Goal: Task Accomplishment & Management: Manage account settings

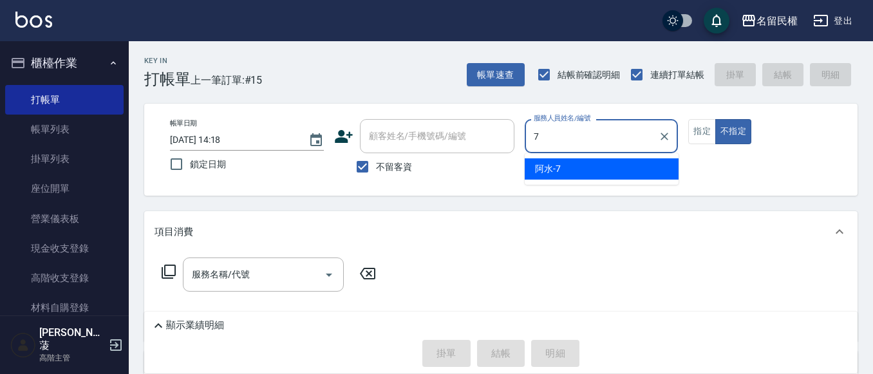
type input "阿水-7"
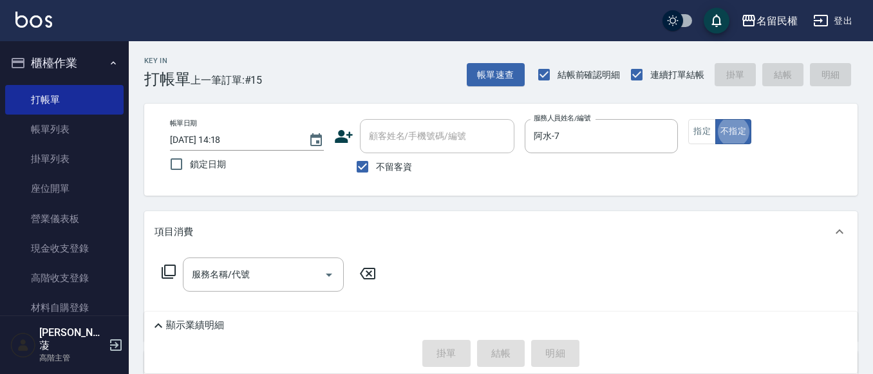
type button "false"
drag, startPoint x: 702, startPoint y: 129, endPoint x: 442, endPoint y: 231, distance: 278.5
click at [702, 129] on button "指定" at bounding box center [702, 131] width 28 height 25
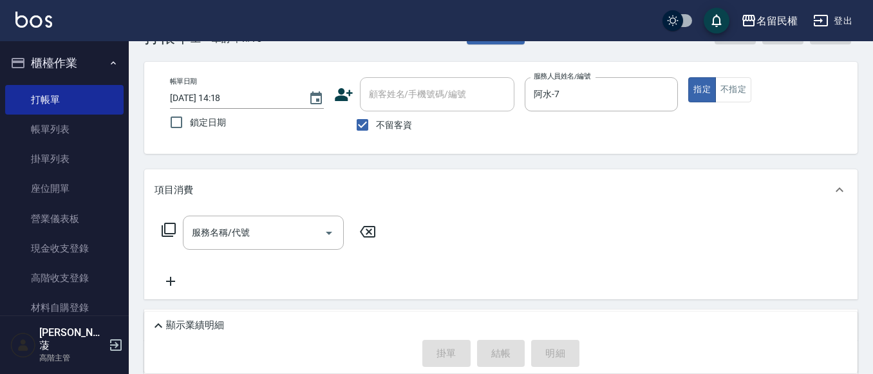
scroll to position [64, 0]
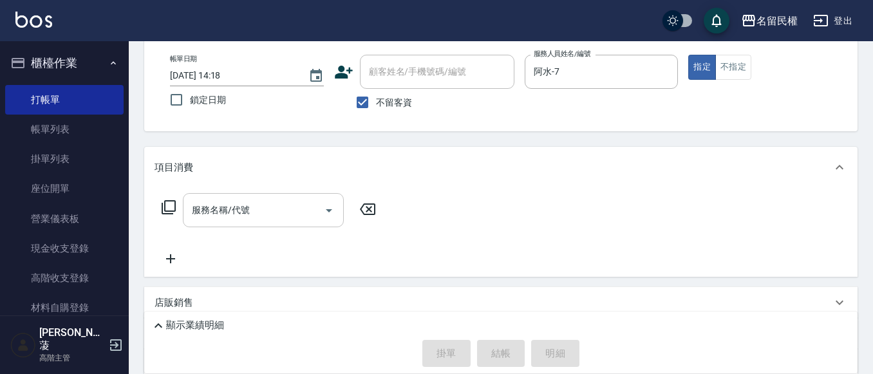
click at [267, 205] on input "服務名稱/代號" at bounding box center [254, 210] width 130 height 23
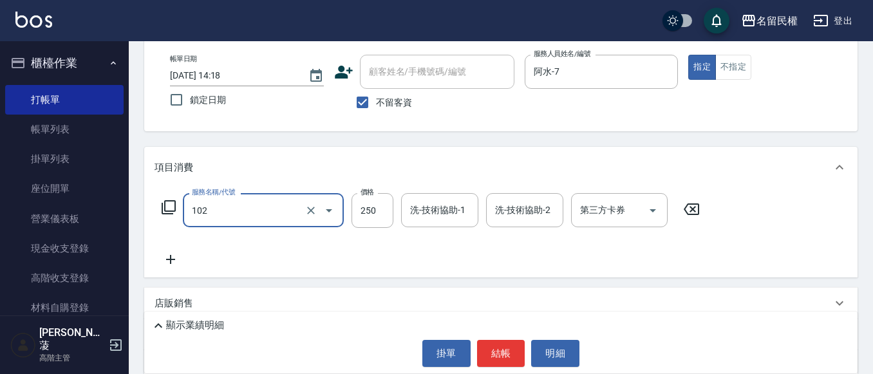
type input "指定洗髮(102)"
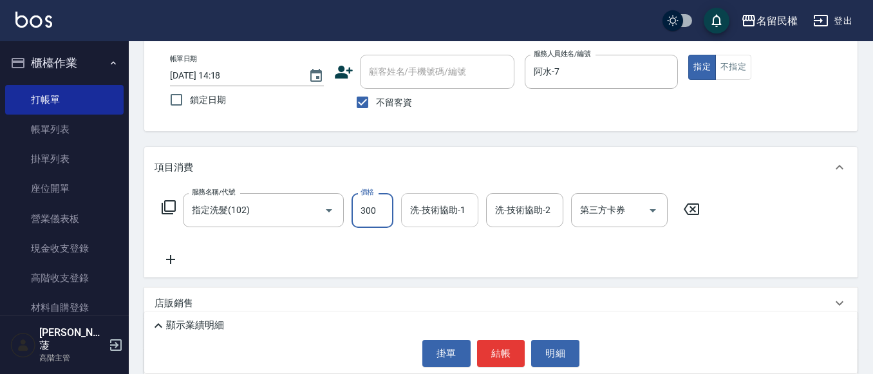
type input "300"
click at [450, 205] on div "洗-技術協助-1 洗-技術協助-1" at bounding box center [439, 210] width 77 height 34
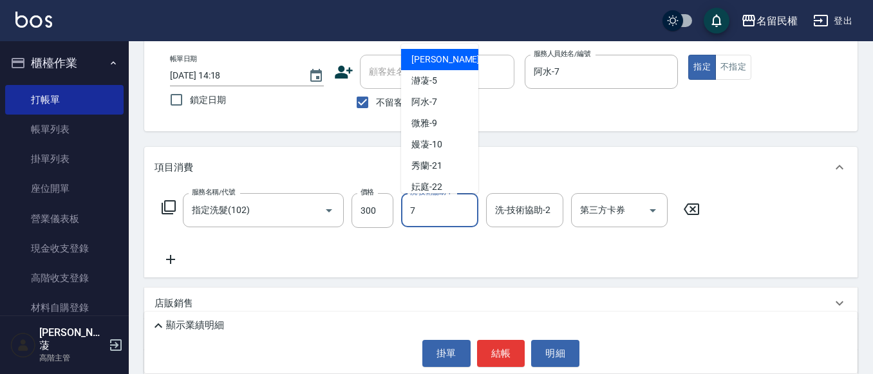
type input "阿水-7"
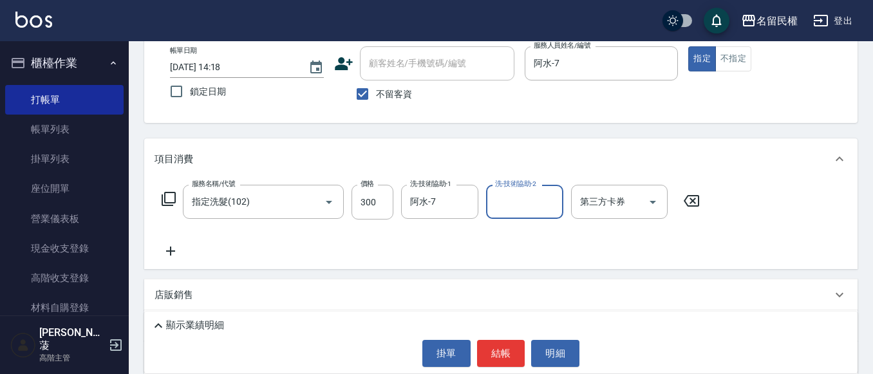
scroll to position [129, 0]
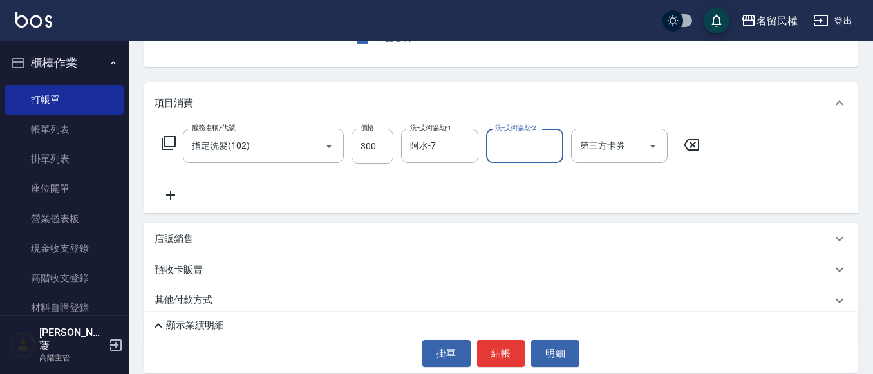
click at [165, 196] on icon at bounding box center [171, 194] width 32 height 15
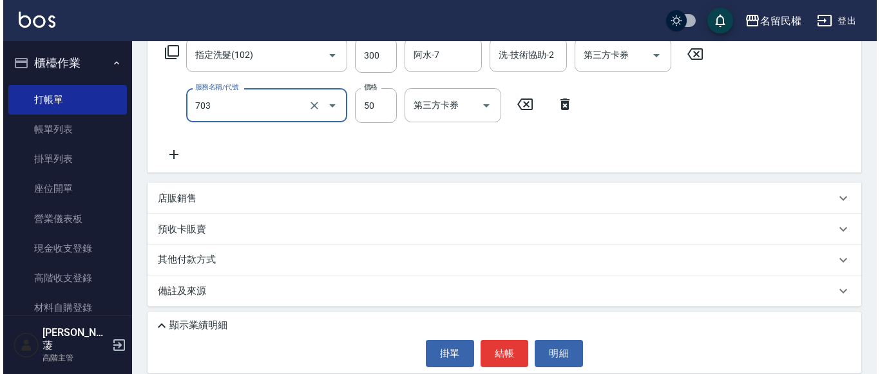
scroll to position [223, 0]
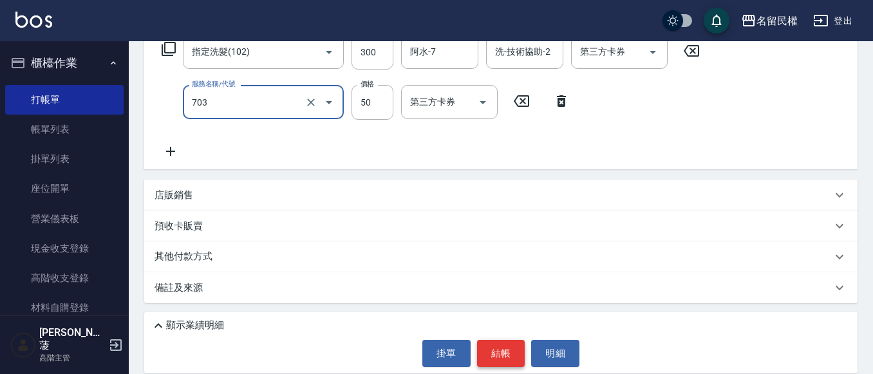
type input "青捲/吹捲/夾直/電棒/夾玉米鬚(703)"
click at [500, 355] on button "結帳" at bounding box center [501, 353] width 48 height 27
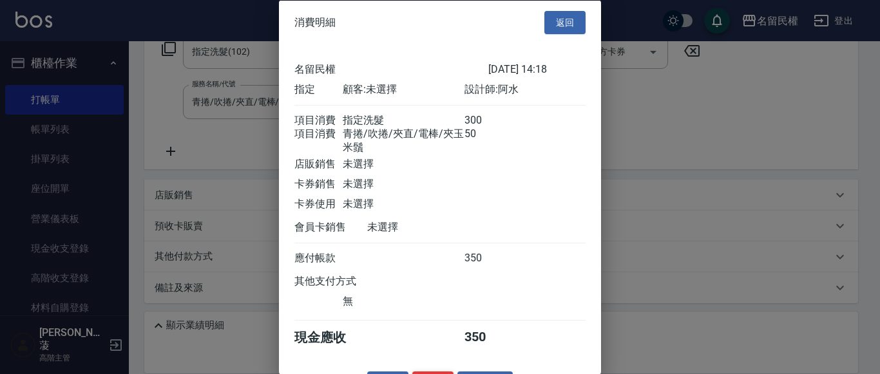
scroll to position [48, 0]
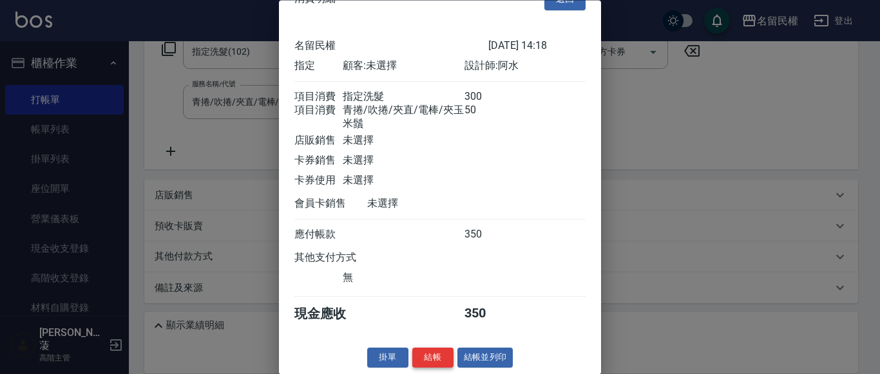
click at [415, 364] on button "結帳" at bounding box center [432, 358] width 41 height 20
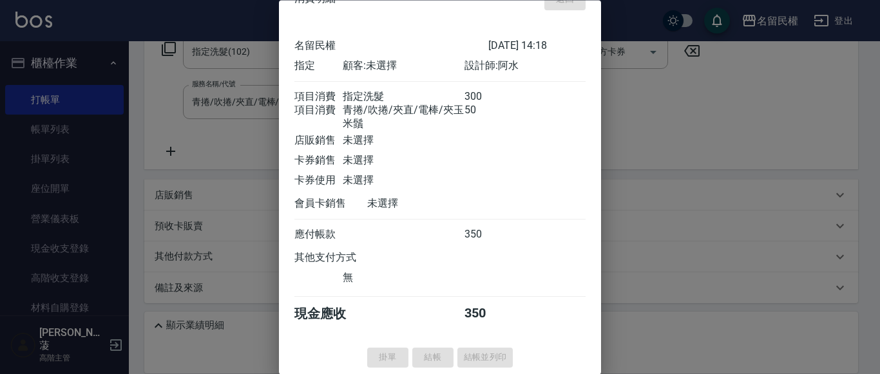
type input "[DATE] 16:44"
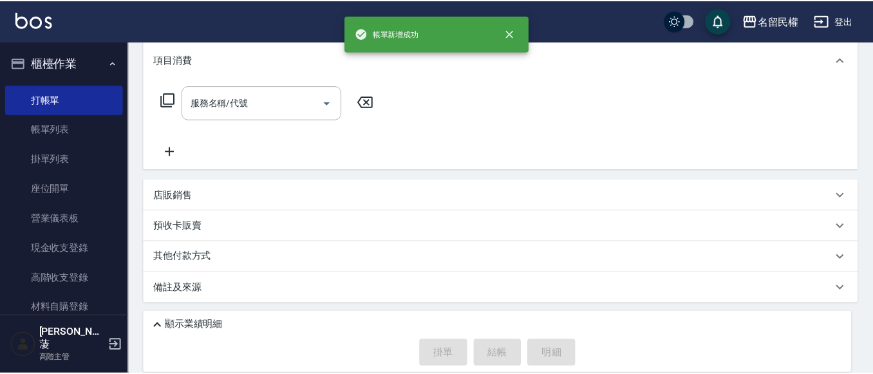
scroll to position [0, 0]
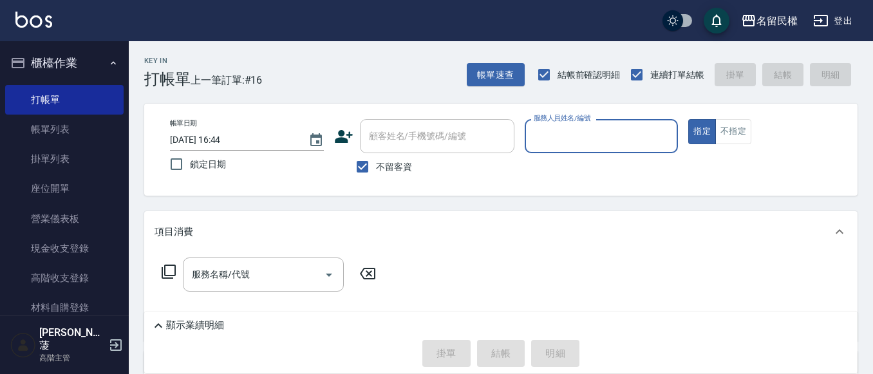
click at [612, 137] on input "服務人員姓名/編號" at bounding box center [602, 136] width 142 height 23
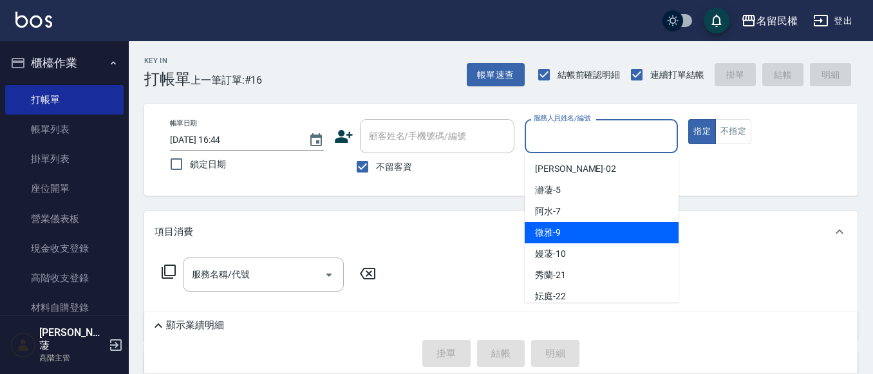
drag, startPoint x: 542, startPoint y: 231, endPoint x: 623, endPoint y: 176, distance: 97.9
click at [545, 229] on span "微雅 -9" at bounding box center [548, 233] width 26 height 14
type input "微雅-9"
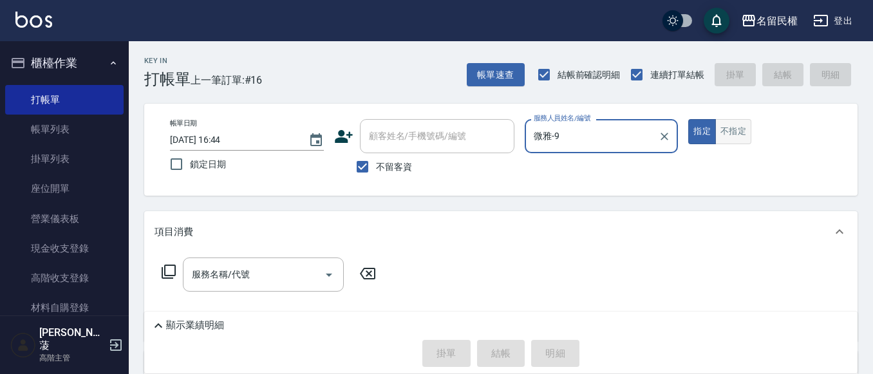
click at [748, 125] on button "不指定" at bounding box center [733, 131] width 36 height 25
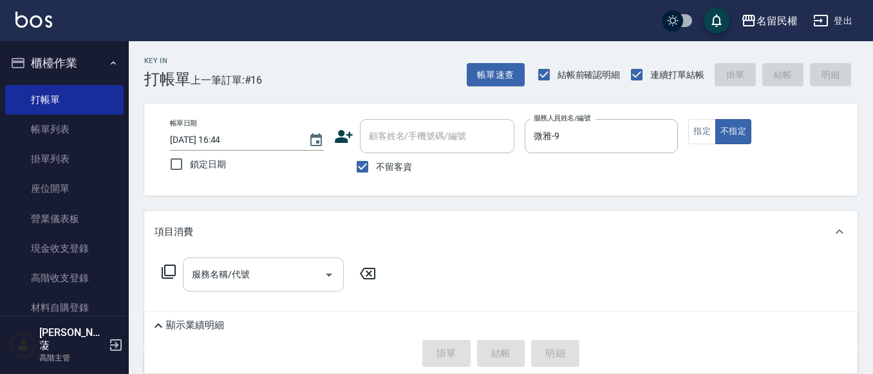
drag, startPoint x: 236, startPoint y: 288, endPoint x: 234, endPoint y: 269, distance: 19.4
click at [236, 288] on div "服務名稱/代號" at bounding box center [263, 275] width 161 height 34
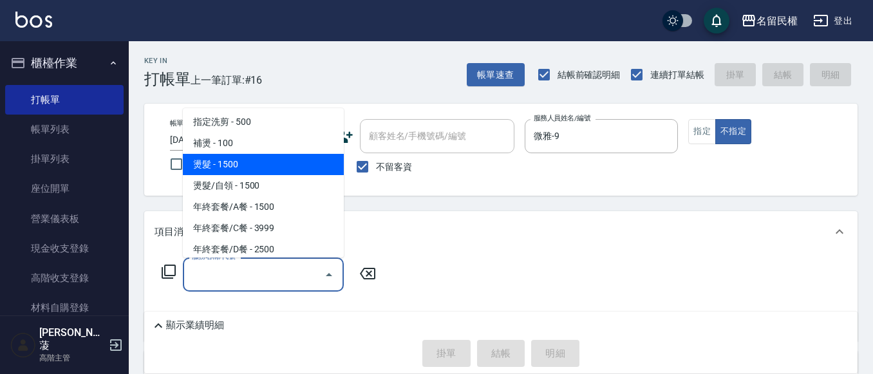
scroll to position [129, 0]
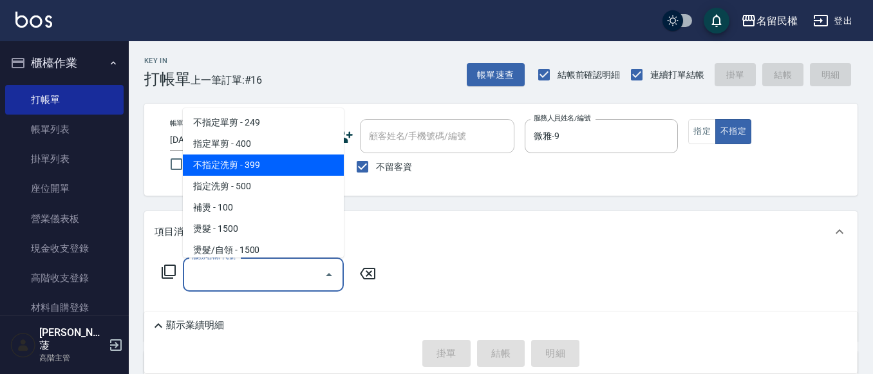
click at [220, 168] on span "不指定洗剪 - 399" at bounding box center [263, 165] width 161 height 21
type input "不指定洗剪(204)"
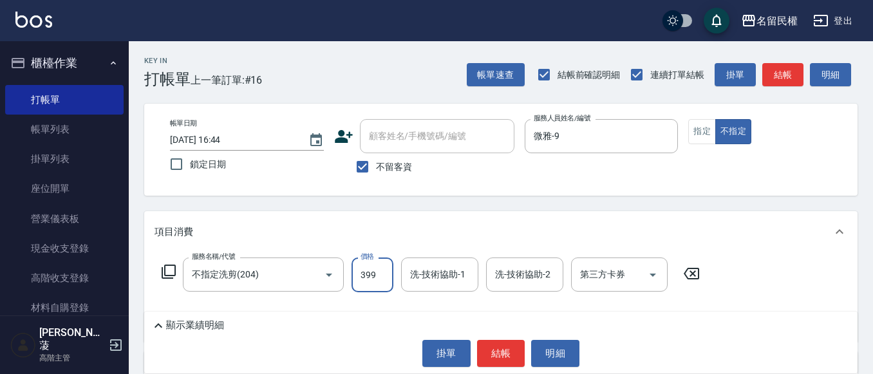
click at [380, 279] on input "399" at bounding box center [373, 275] width 42 height 35
type input "500"
click at [425, 269] on input "洗-技術協助-1" at bounding box center [440, 274] width 66 height 23
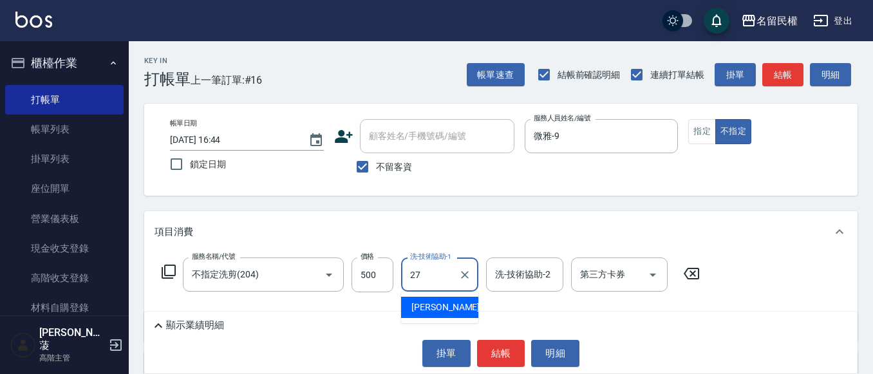
type input "[PERSON_NAME]-27"
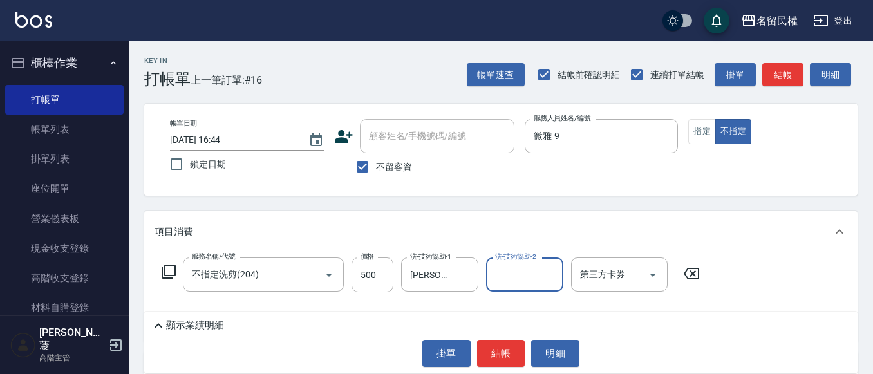
click at [465, 187] on div "帳單日期 [DATE] 16:44 鎖定日期 顧客姓名/手機號碼/編號 顧客姓名/手機號碼/編號 不留客資 服務人員姓名/編號 微雅-9 服務人員姓名/編號 …" at bounding box center [500, 150] width 713 height 92
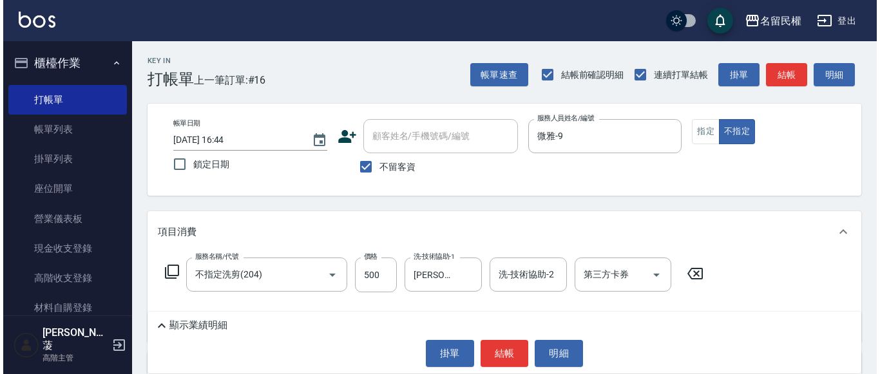
scroll to position [64, 0]
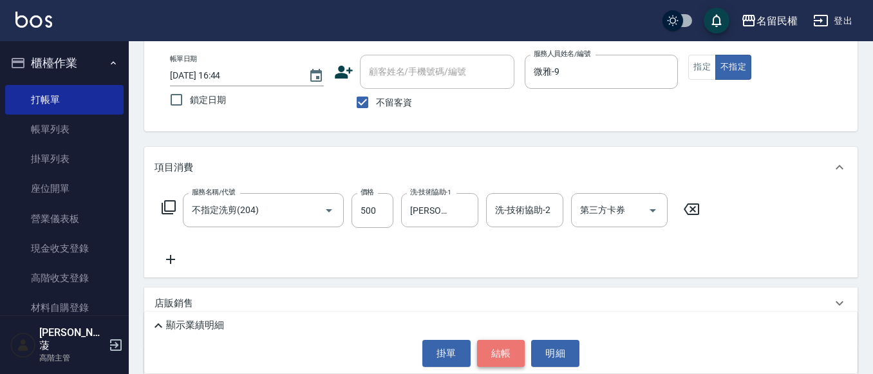
click at [504, 355] on button "結帳" at bounding box center [501, 353] width 48 height 27
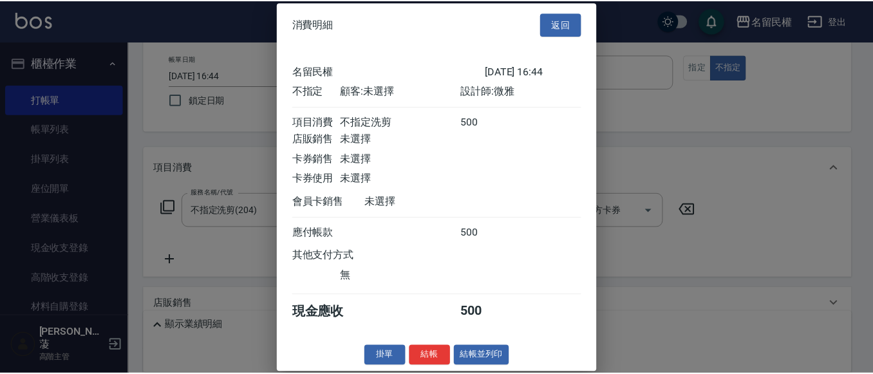
scroll to position [17, 0]
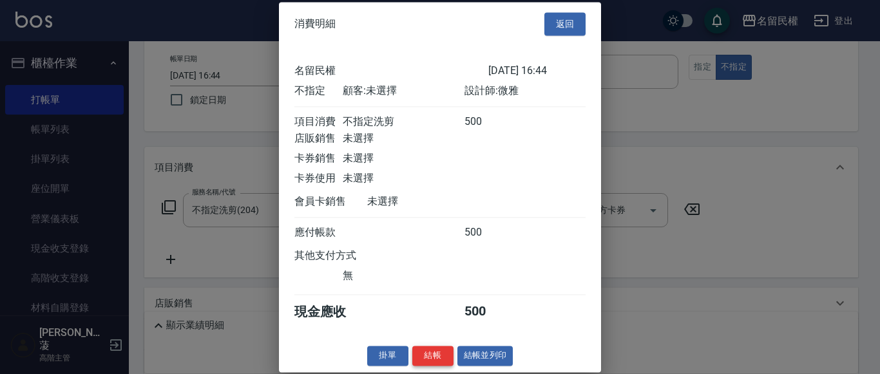
click at [420, 362] on button "結帳" at bounding box center [432, 356] width 41 height 20
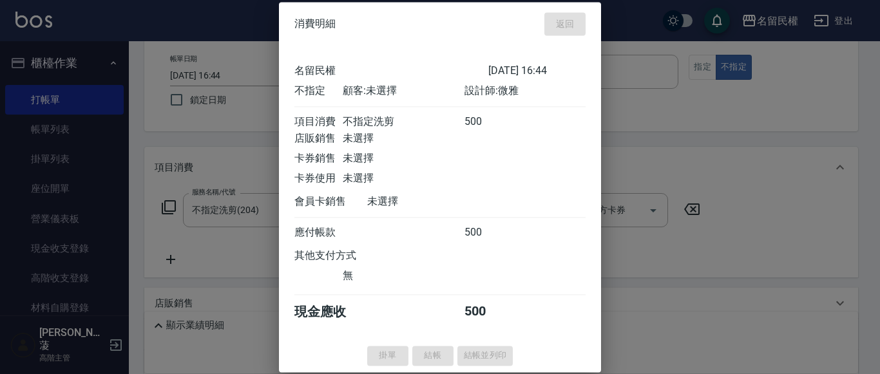
type input "[DATE] 16:47"
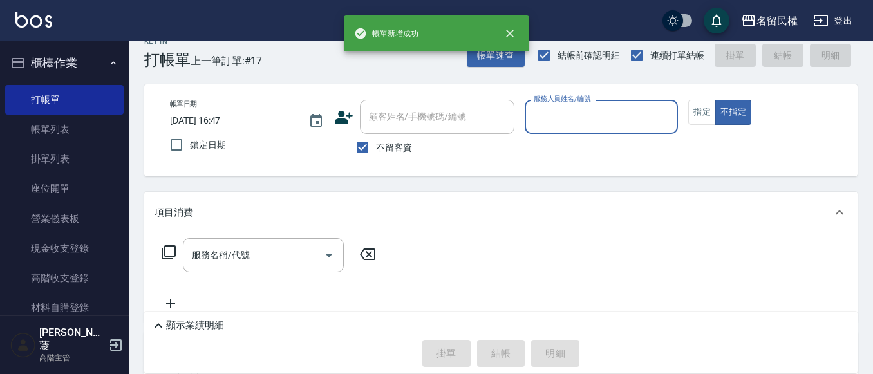
scroll to position [0, 0]
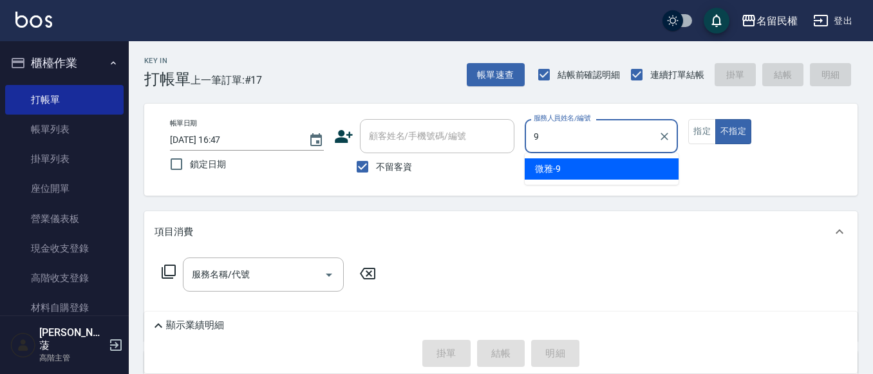
type input "微雅-9"
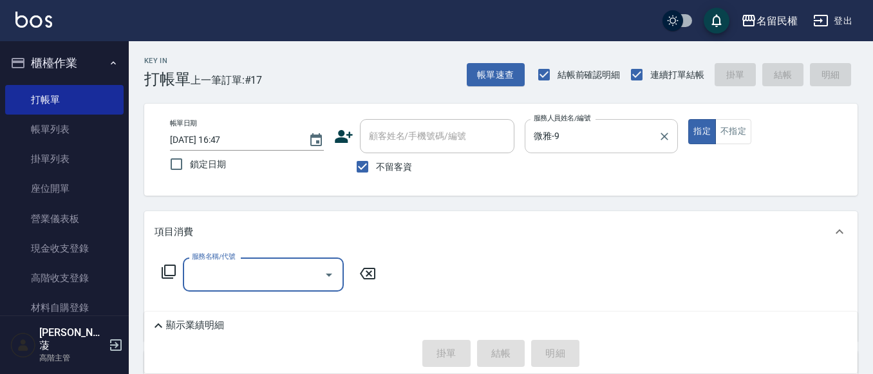
scroll to position [64, 0]
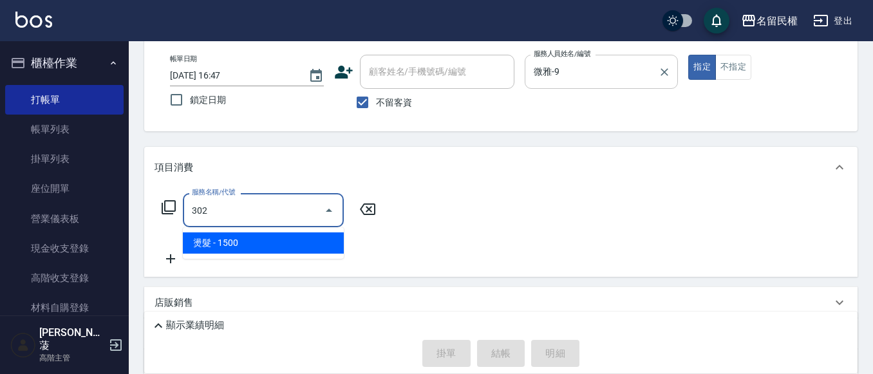
type input "燙髮(302)"
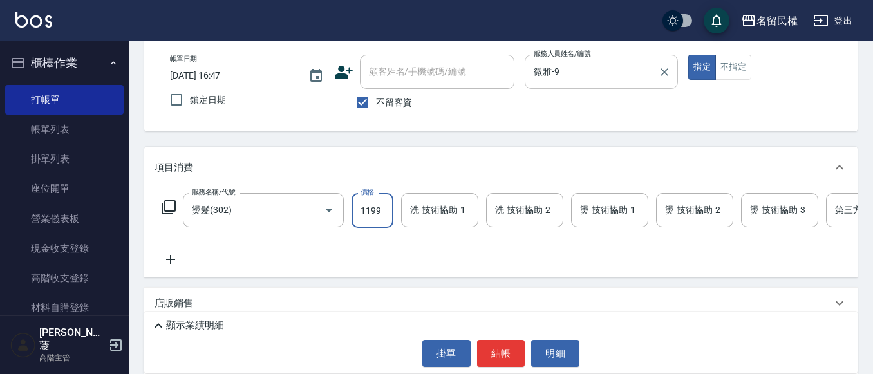
type input "1199"
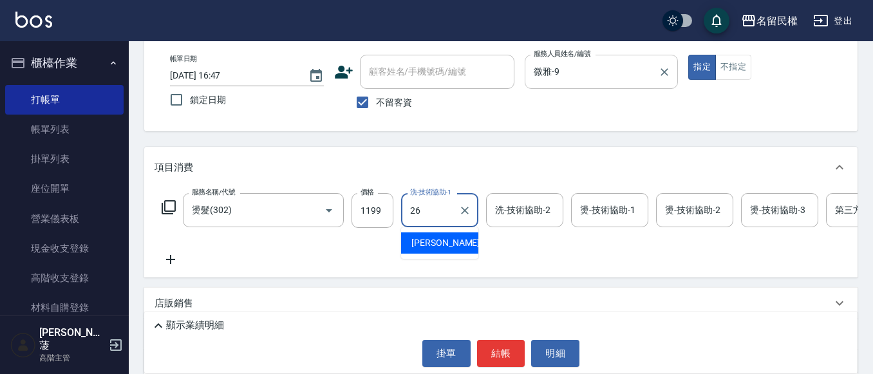
type input "沅莘-26"
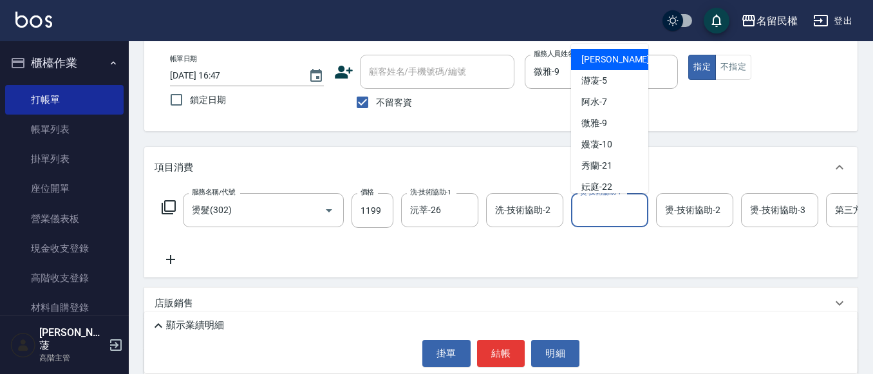
click at [589, 209] on input "燙-技術協助-1" at bounding box center [610, 210] width 66 height 23
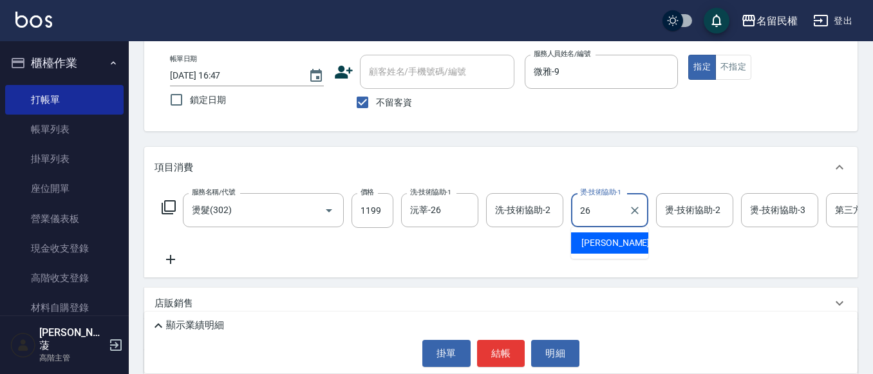
type input "沅莘-26"
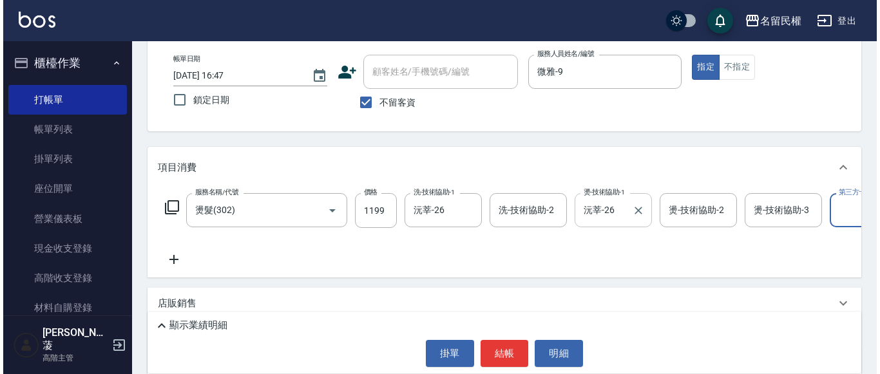
scroll to position [0, 40]
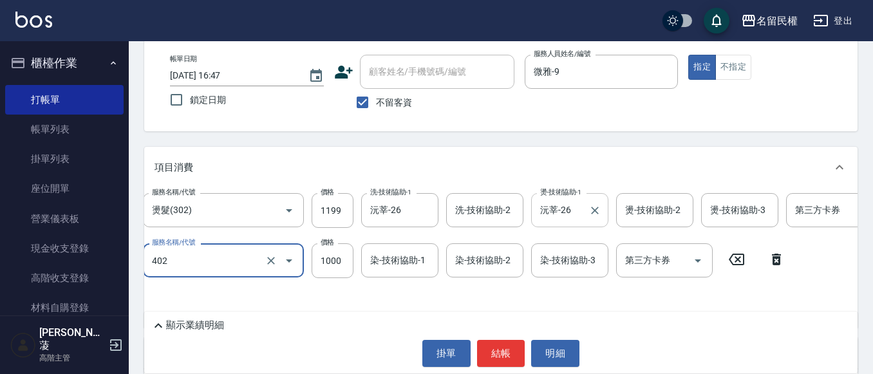
type input "染髮(402)"
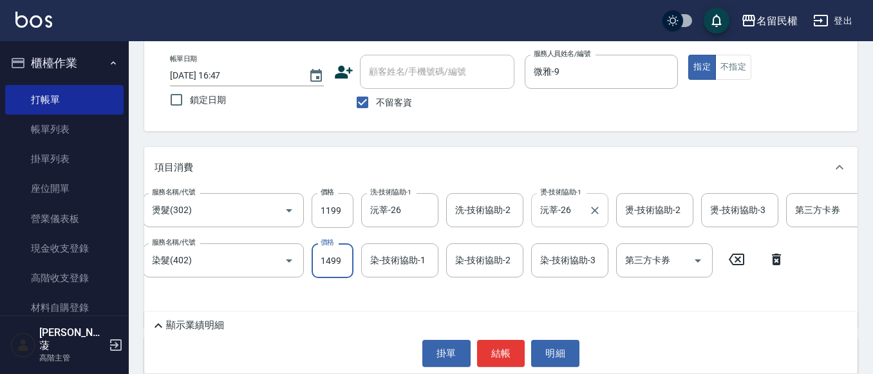
type input "1499"
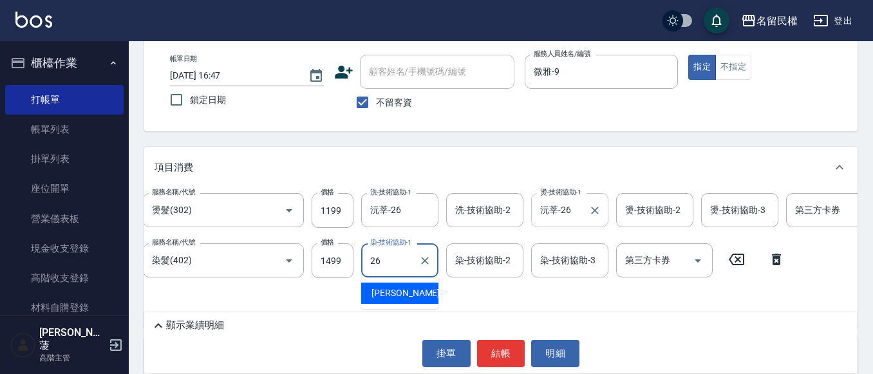
type input "沅莘-26"
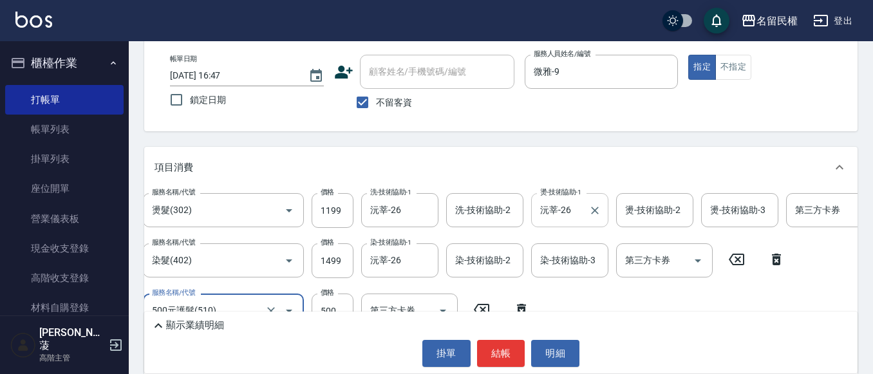
type input "500元護髮(510)"
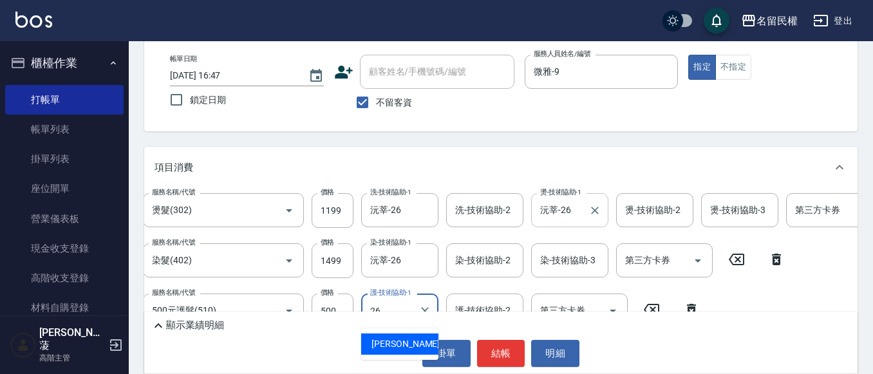
type input "沅莘-26"
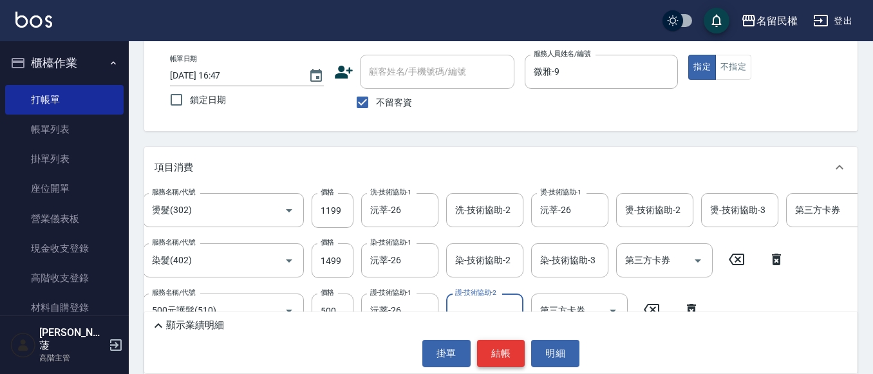
click at [495, 348] on button "結帳" at bounding box center [501, 353] width 48 height 27
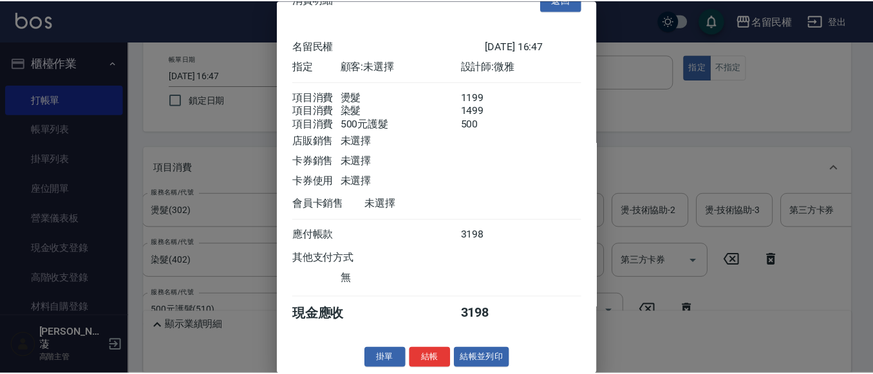
scroll to position [48, 0]
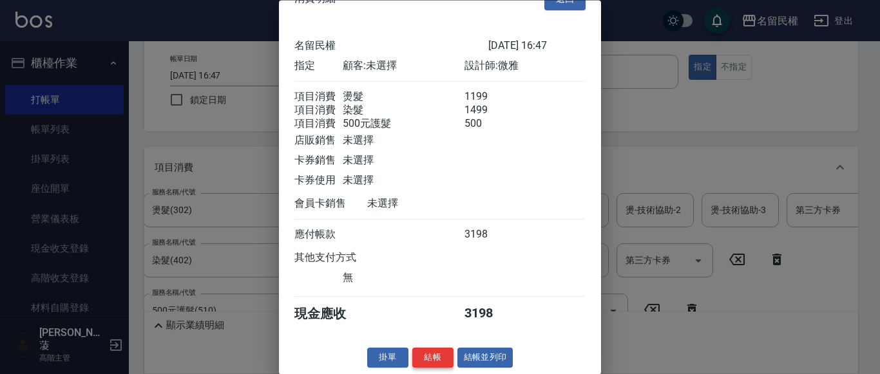
click at [424, 356] on button "結帳" at bounding box center [432, 358] width 41 height 20
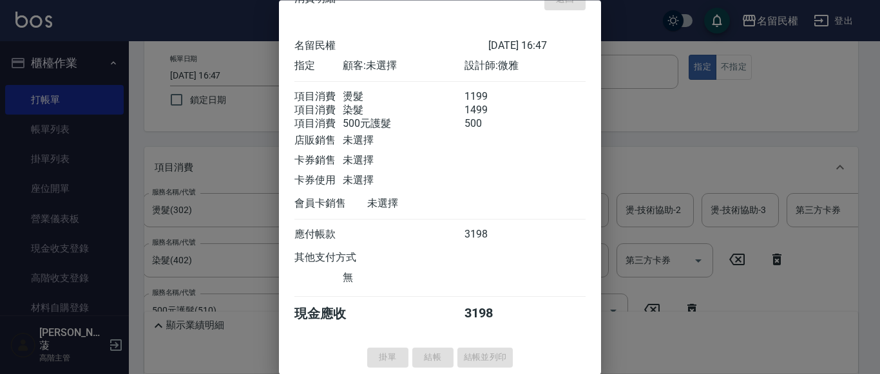
type input "[DATE] 17:02"
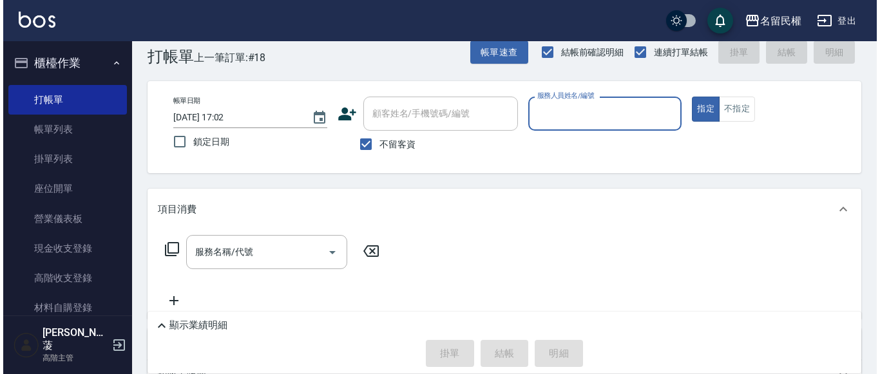
scroll to position [0, 0]
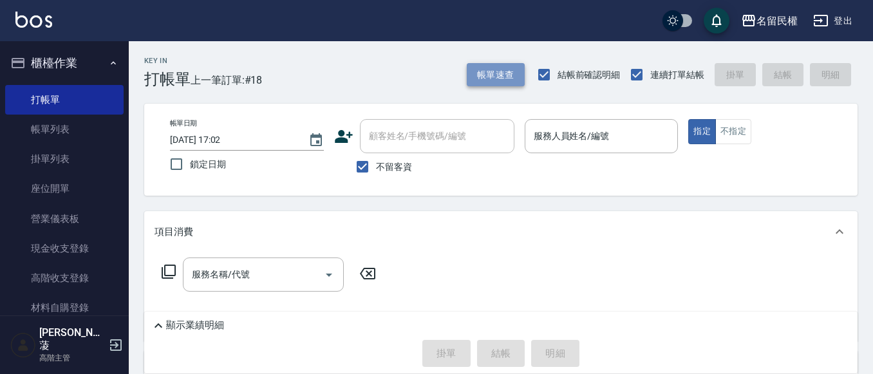
click at [490, 82] on button "帳單速查" at bounding box center [496, 75] width 58 height 24
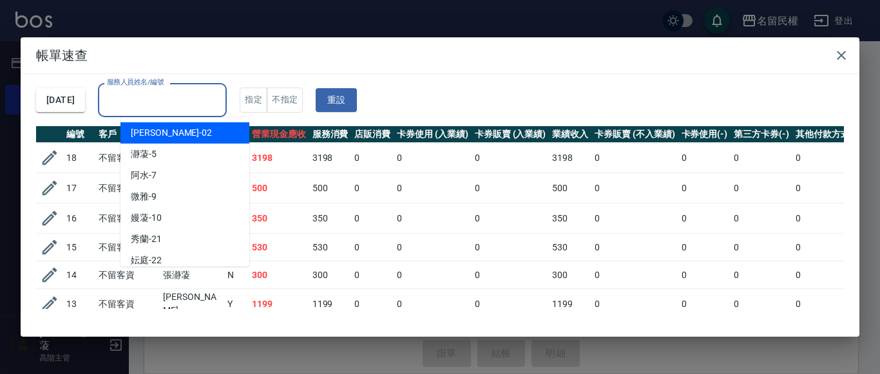
click at [169, 95] on input "服務人員姓名/編號" at bounding box center [162, 100] width 117 height 23
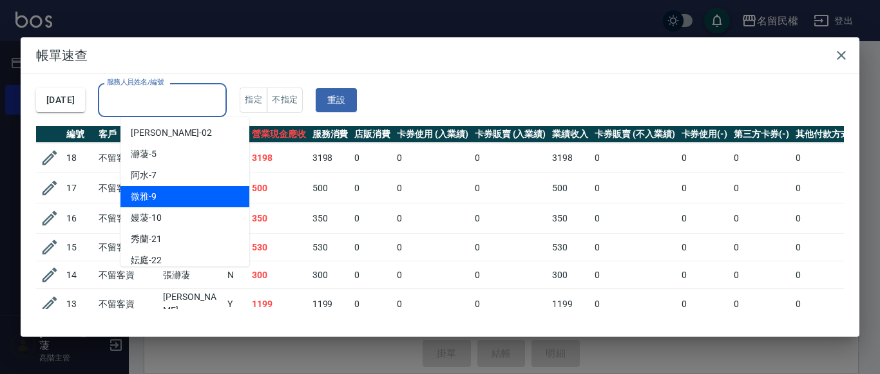
click at [145, 202] on span "微雅 -9" at bounding box center [144, 197] width 26 height 14
type input "微雅-9"
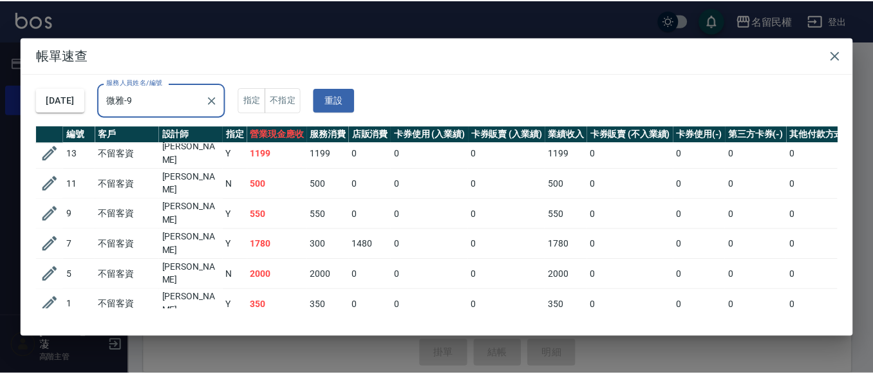
scroll to position [82, 0]
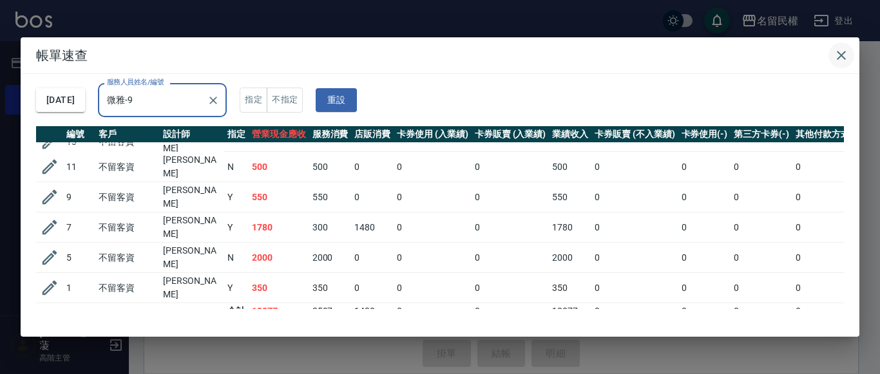
click at [835, 53] on icon "button" at bounding box center [840, 55] width 15 height 15
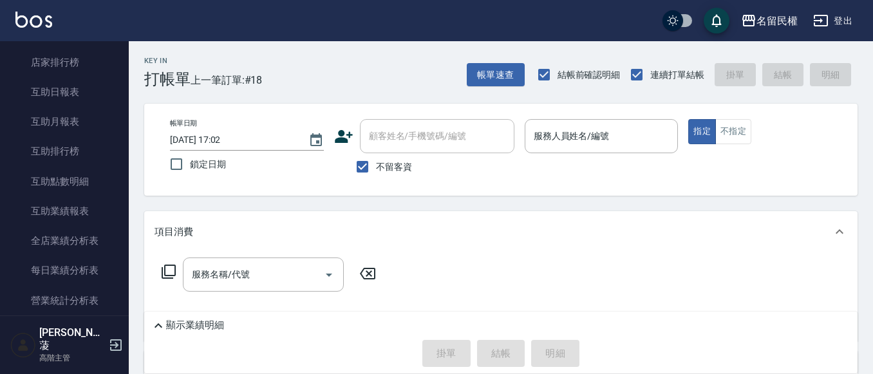
scroll to position [708, 0]
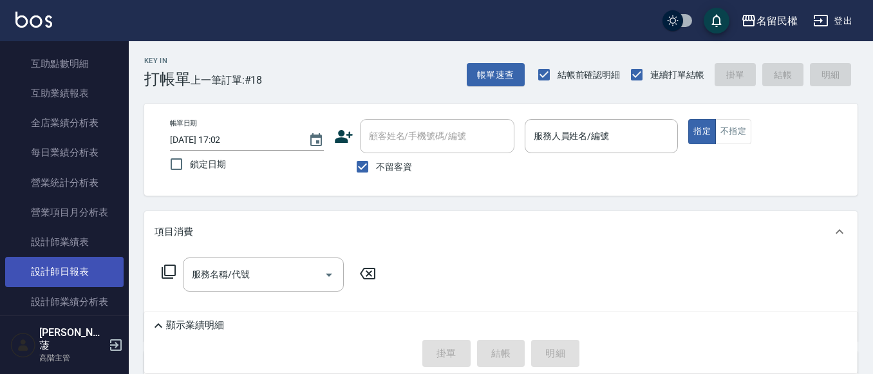
click at [86, 268] on link "設計師日報表" at bounding box center [64, 272] width 118 height 30
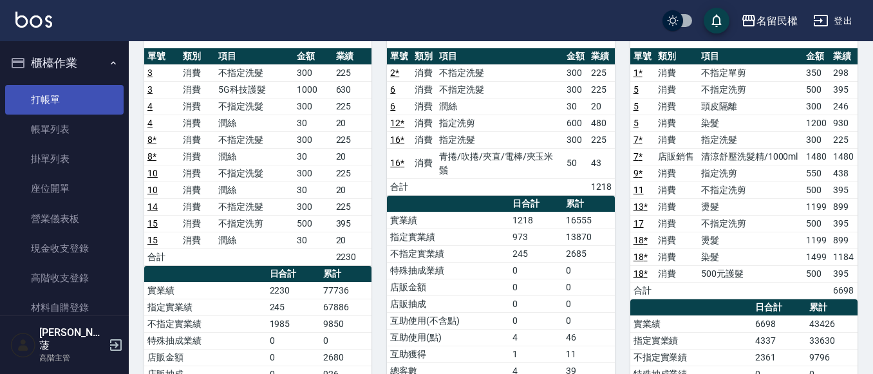
click at [28, 94] on link "打帳單" at bounding box center [64, 100] width 118 height 30
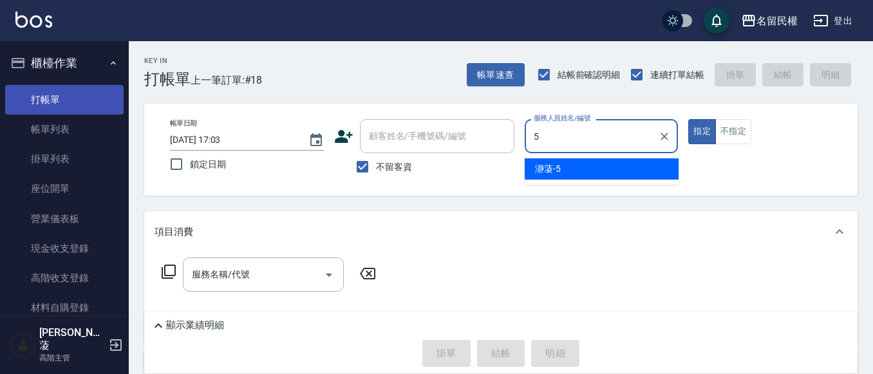
type input "瀞蓤-5"
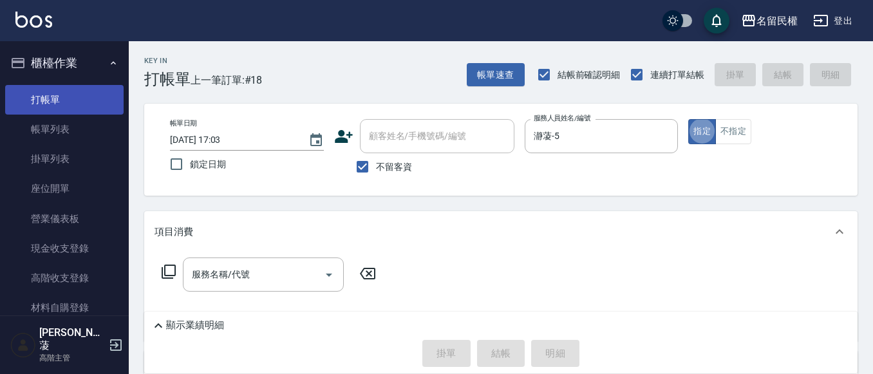
type button "true"
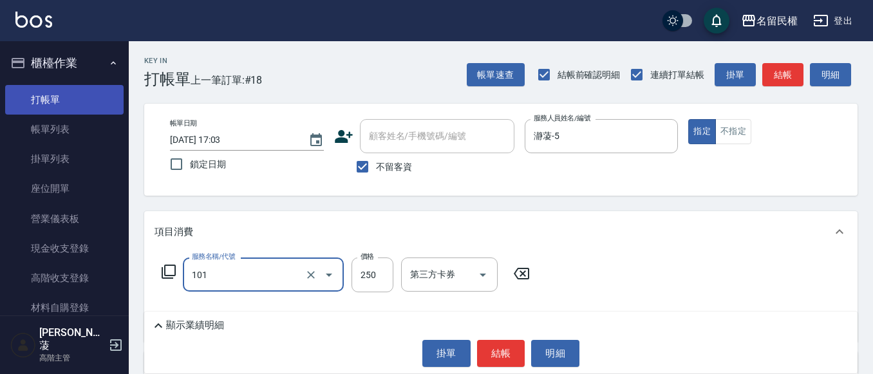
type input "不指定洗髮(101)"
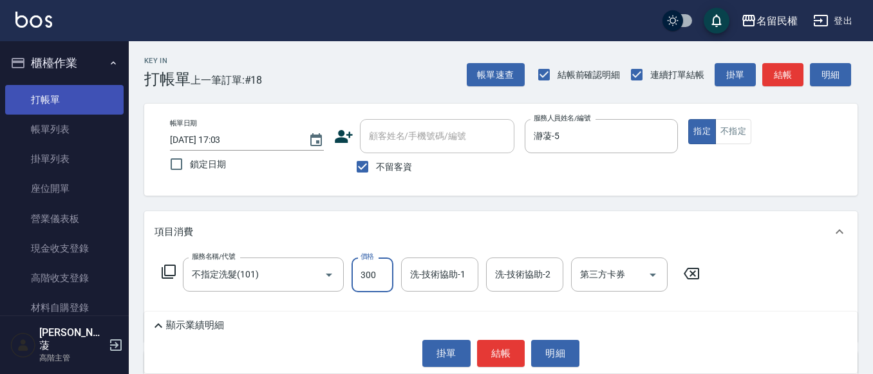
type input "300"
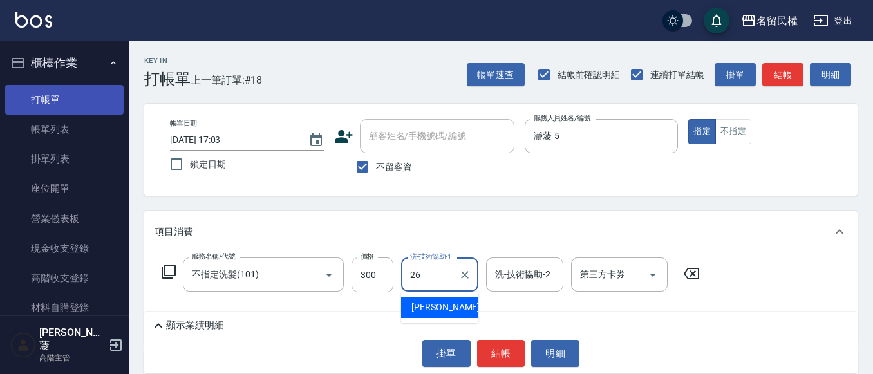
type input "沅莘-26"
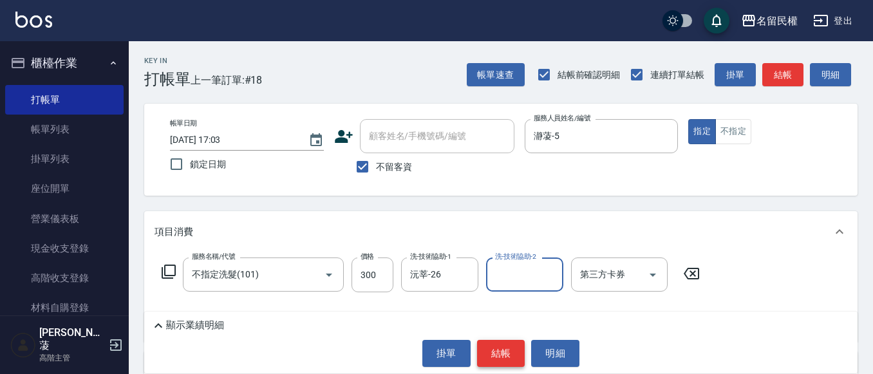
click at [502, 342] on button "結帳" at bounding box center [501, 353] width 48 height 27
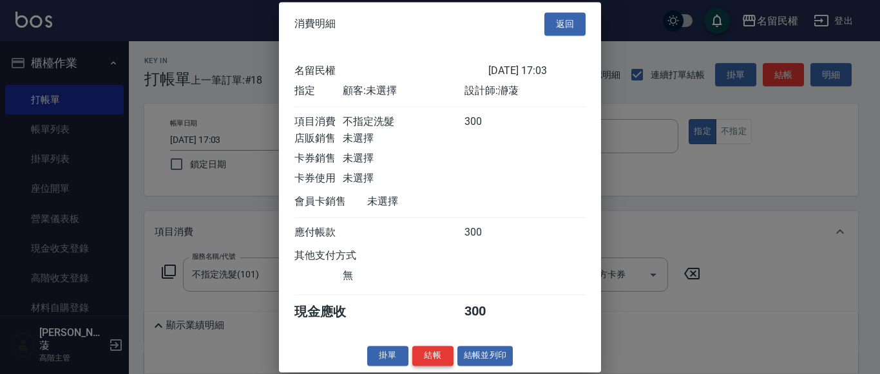
click at [420, 366] on button "結帳" at bounding box center [432, 356] width 41 height 20
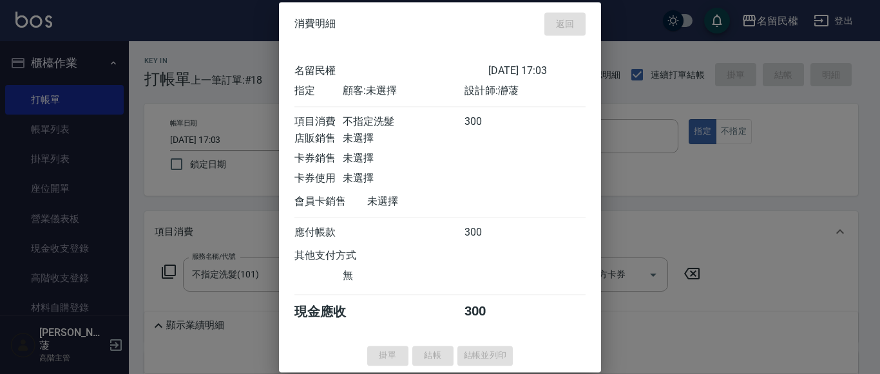
type input "[DATE] 17:25"
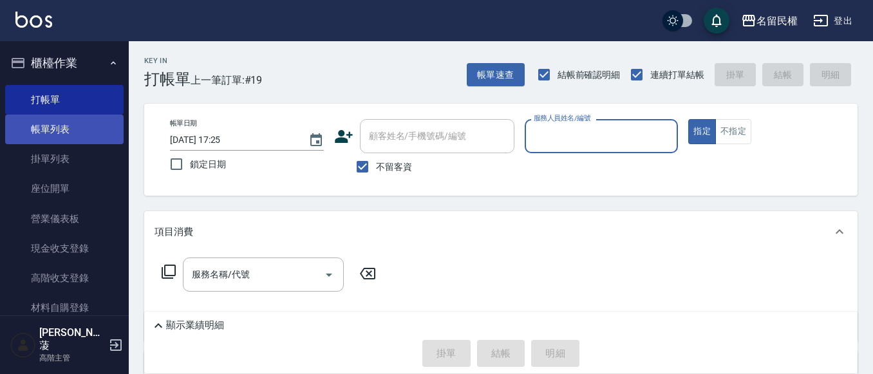
click at [50, 123] on link "帳單列表" at bounding box center [64, 130] width 118 height 30
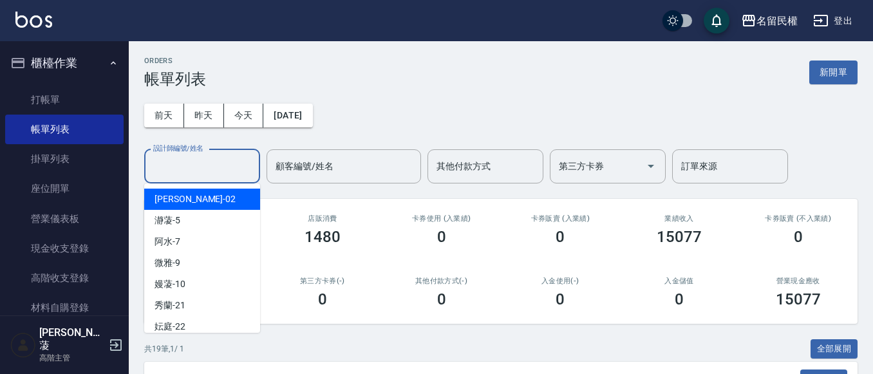
click at [211, 162] on input "設計師編號/姓名" at bounding box center [202, 166] width 104 height 23
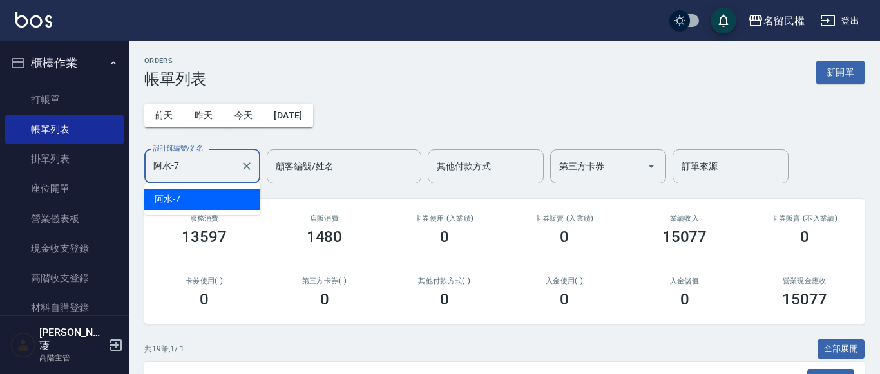
type input "阿水-7"
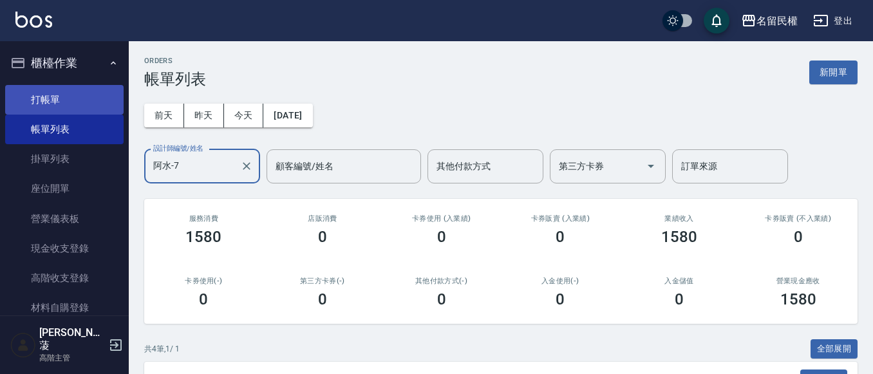
click at [42, 98] on link "打帳單" at bounding box center [64, 100] width 118 height 30
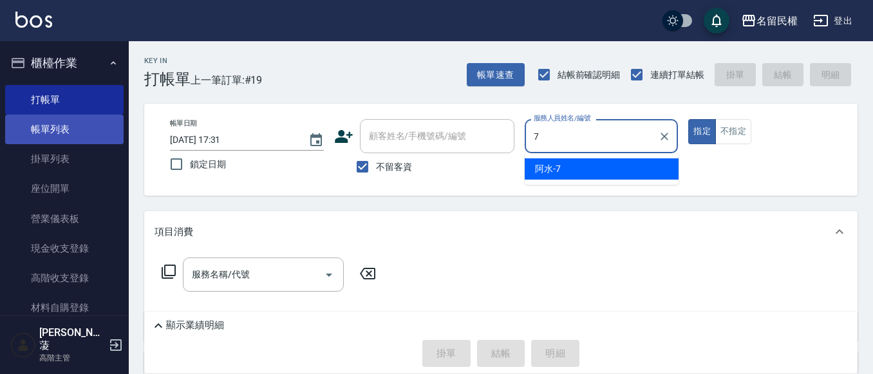
type input "阿水-7"
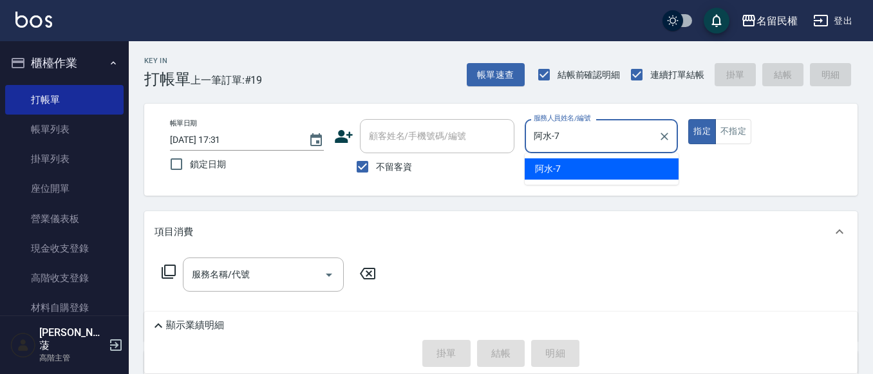
type button "true"
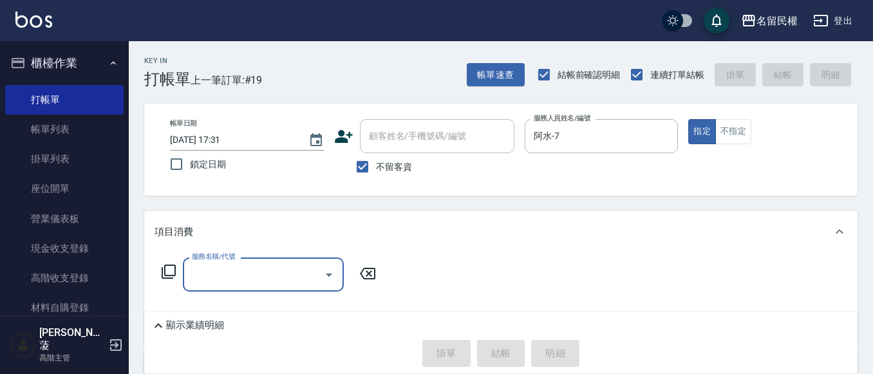
type input "1"
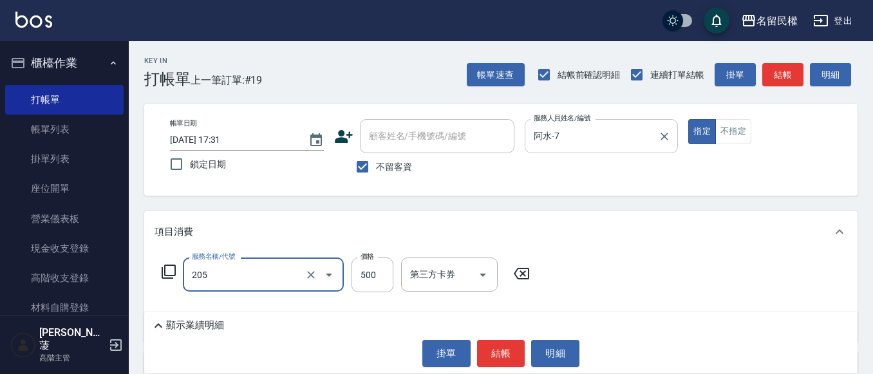
type input "指定洗剪(205)"
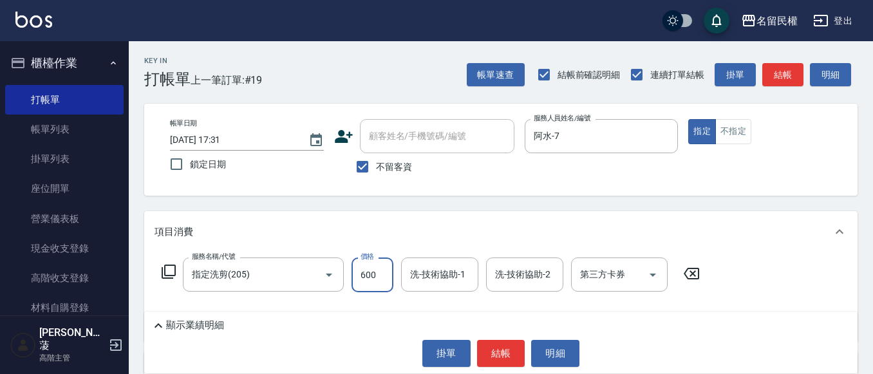
type input "600"
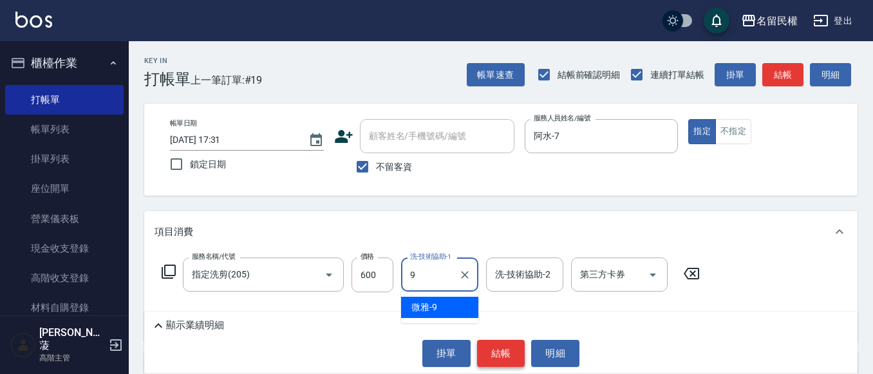
type input "微雅-9"
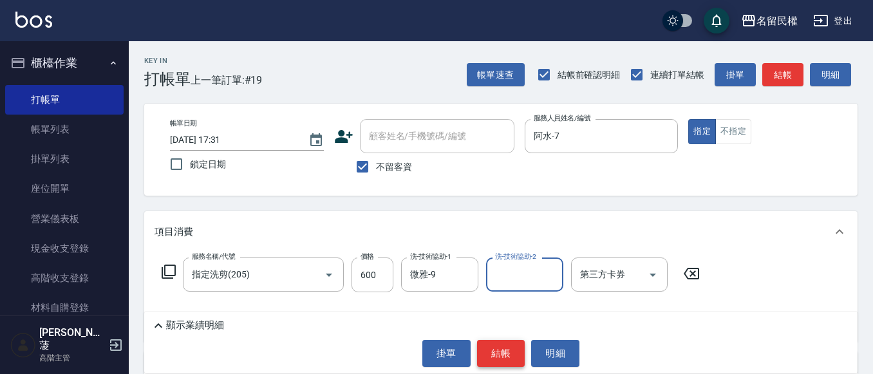
click at [509, 356] on button "結帳" at bounding box center [501, 353] width 48 height 27
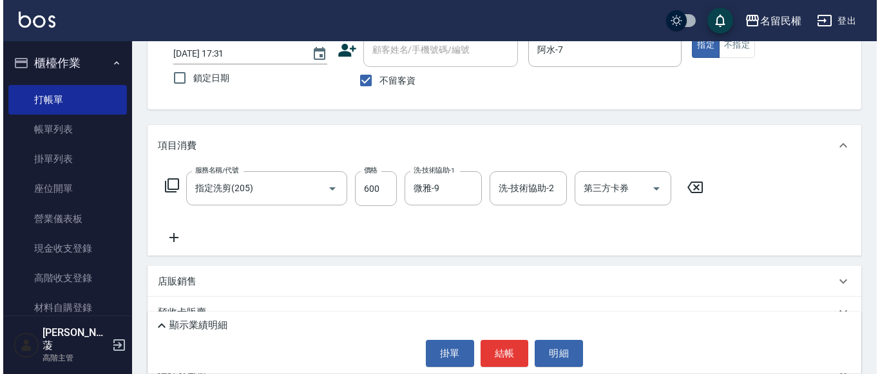
scroll to position [173, 0]
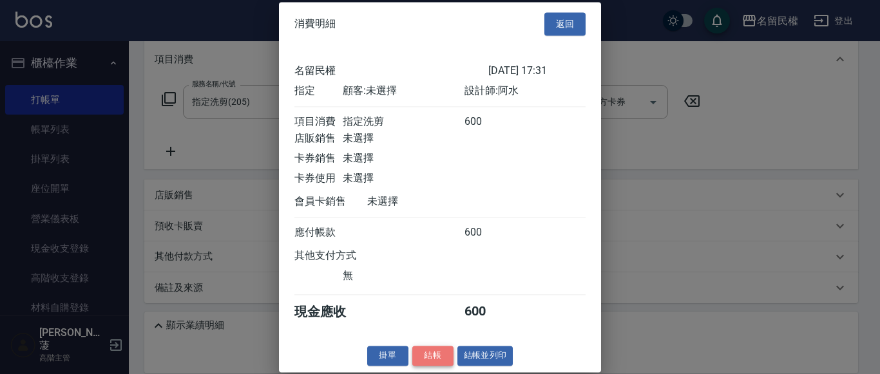
click at [440, 365] on button "結帳" at bounding box center [432, 356] width 41 height 20
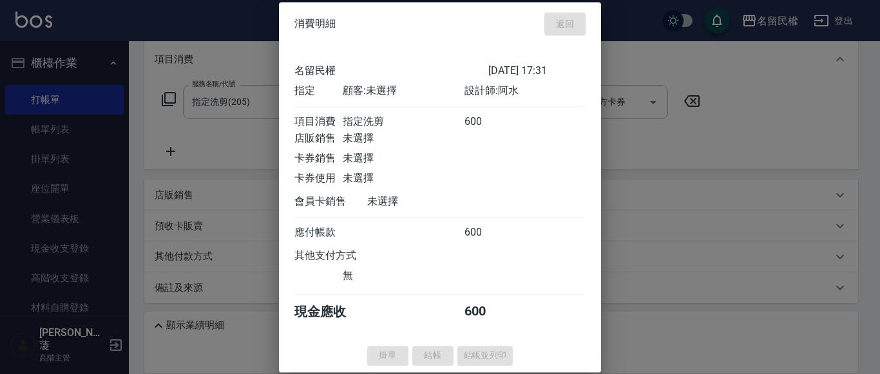
type input "[DATE] 17:46"
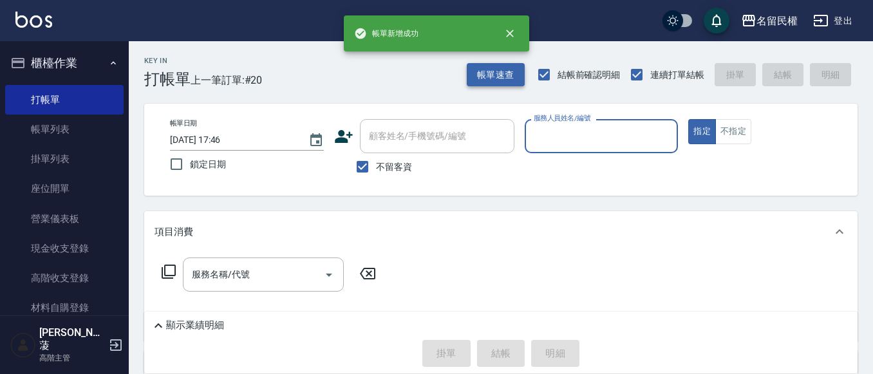
click at [498, 80] on button "帳單速查" at bounding box center [496, 75] width 58 height 24
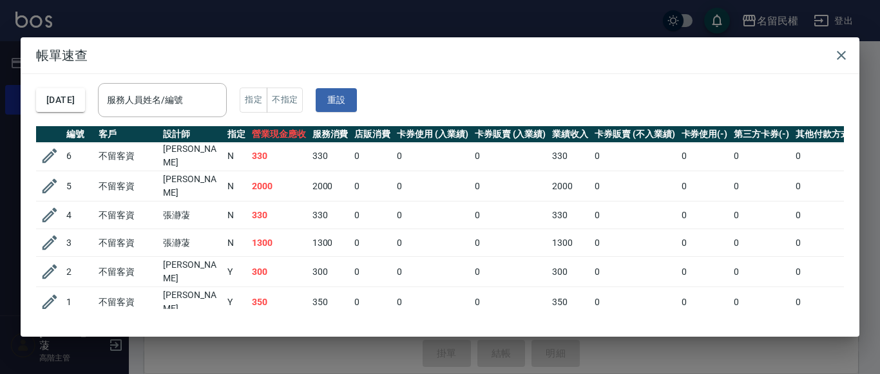
scroll to position [414, 0]
click at [173, 97] on input "服務人員姓名/編號" at bounding box center [162, 100] width 117 height 23
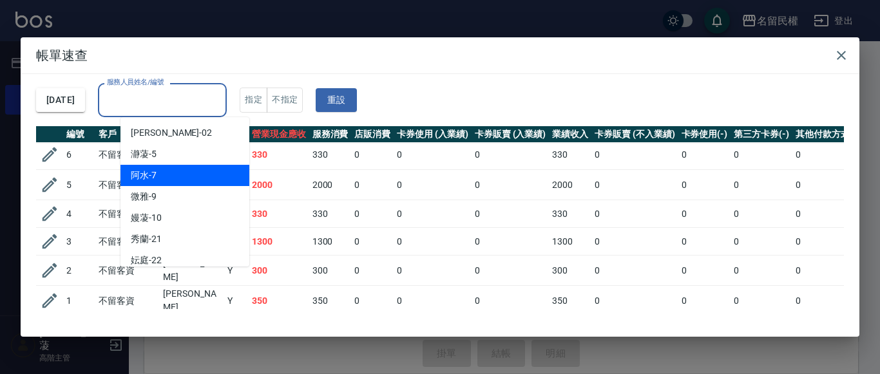
click at [179, 182] on div "阿水 -7" at bounding box center [184, 175] width 129 height 21
type input "阿水-7"
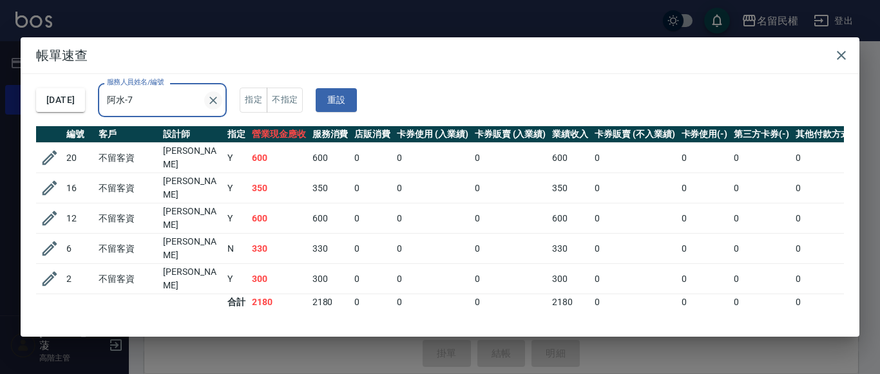
click at [220, 104] on icon "Clear" at bounding box center [213, 100] width 13 height 13
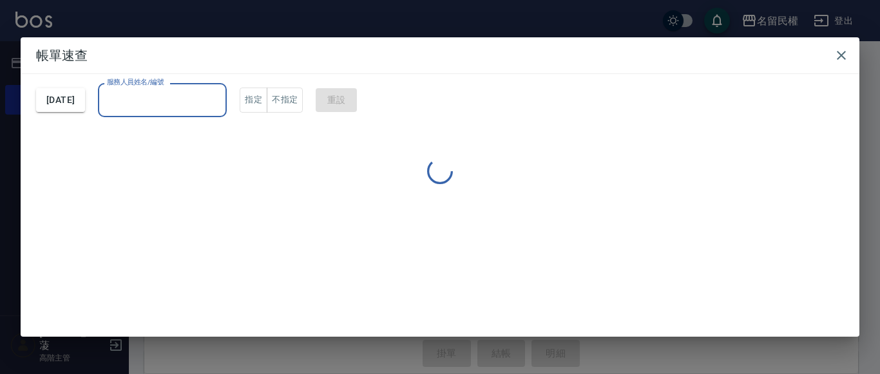
click at [183, 99] on input "服務人員姓名/編號" at bounding box center [162, 100] width 117 height 23
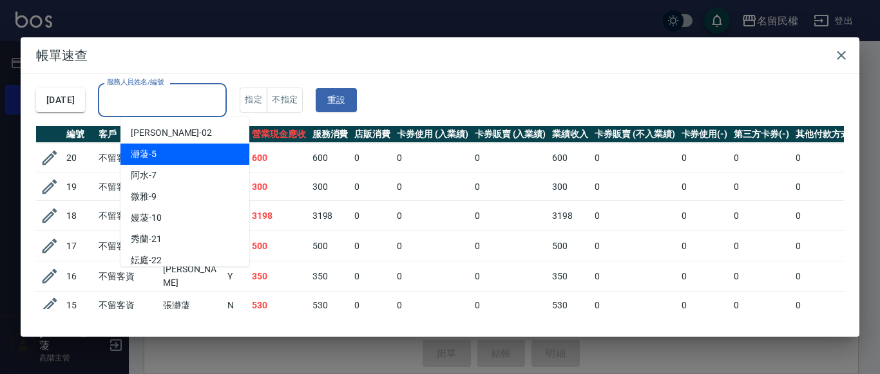
click at [189, 160] on div "瀞蓤 -5" at bounding box center [184, 154] width 129 height 21
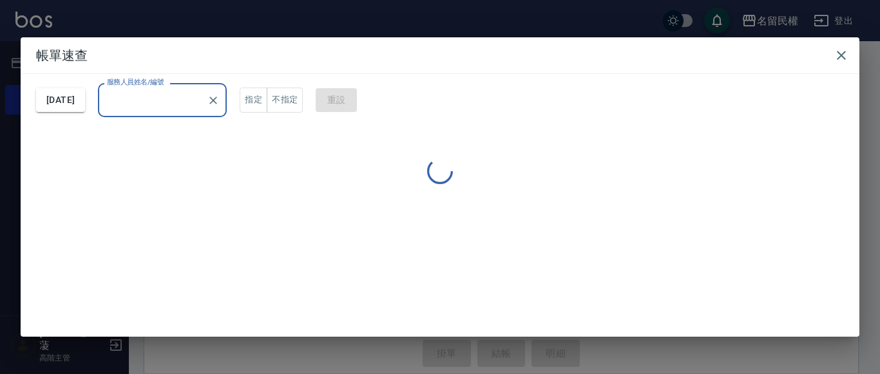
type input "瀞蓤-5"
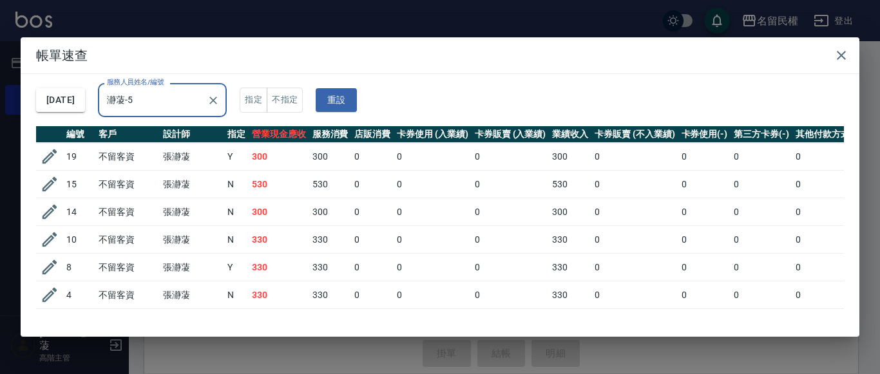
scroll to position [54, 0]
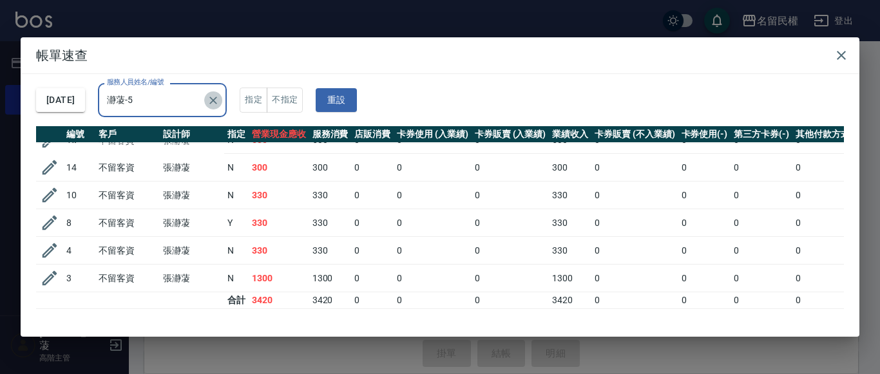
click at [222, 96] on button "Clear" at bounding box center [213, 100] width 18 height 18
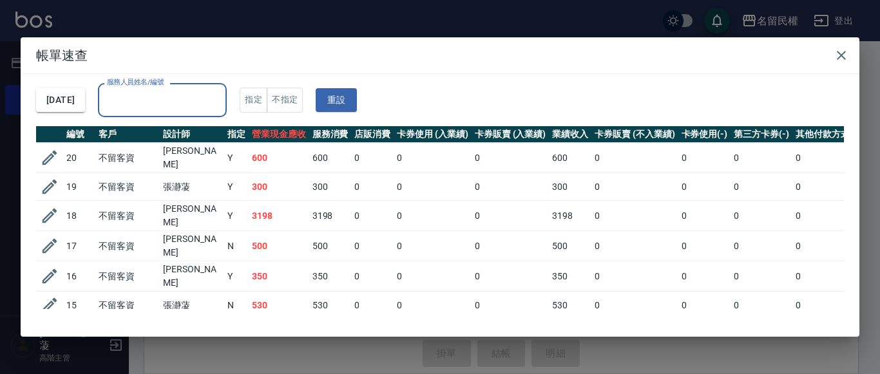
click at [212, 102] on input "服務人員姓名/編號" at bounding box center [162, 100] width 117 height 23
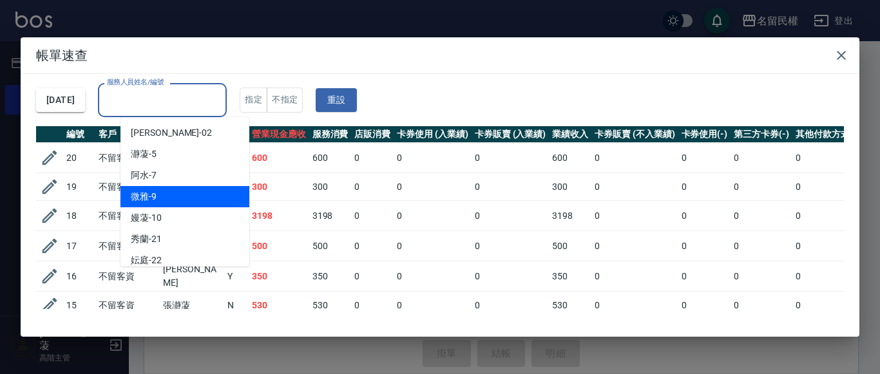
click at [193, 201] on div "微雅 -9" at bounding box center [184, 196] width 129 height 21
type input "微雅-9"
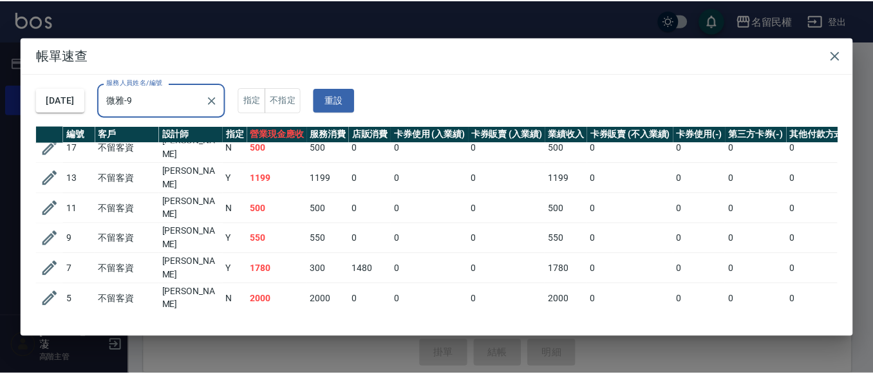
scroll to position [82, 0]
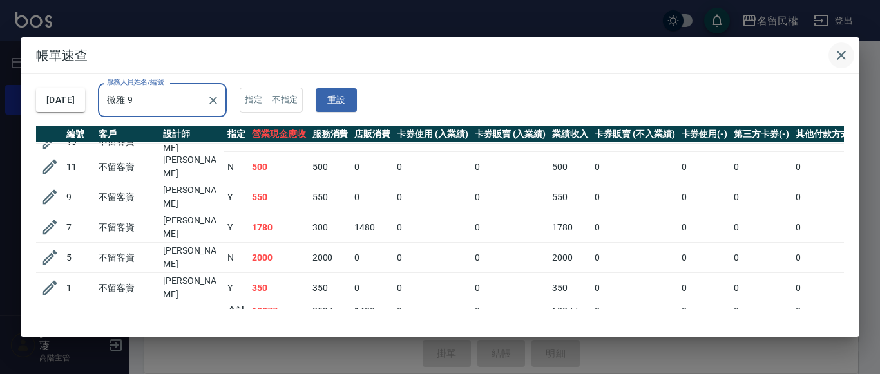
click at [850, 61] on button "button" at bounding box center [841, 55] width 26 height 26
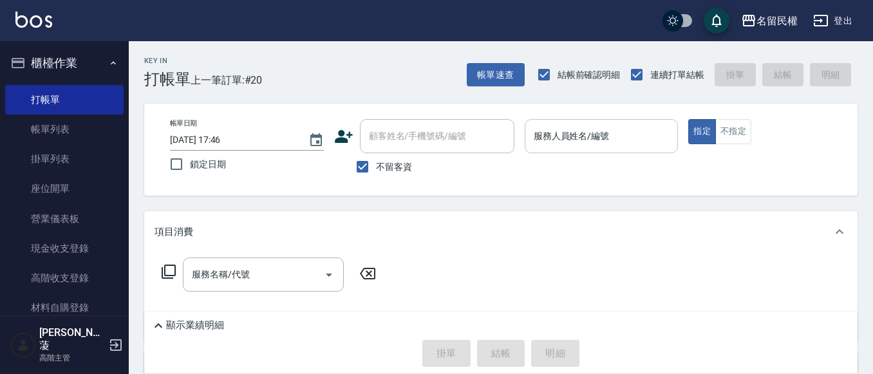
click at [651, 138] on input "服務人員姓名/編號" at bounding box center [602, 136] width 142 height 23
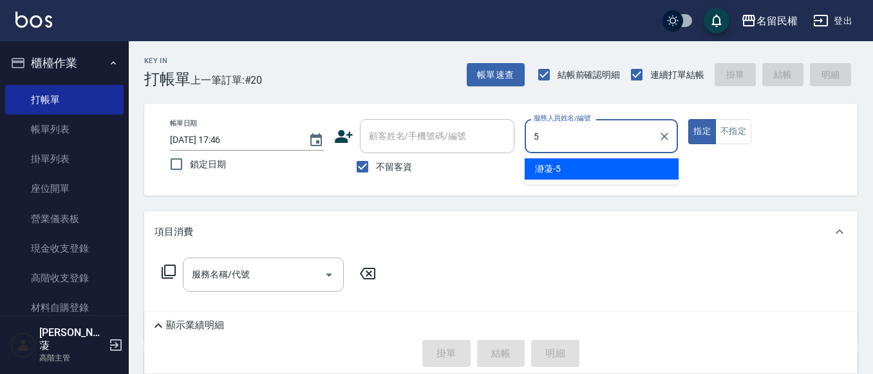
type input "瀞蓤-5"
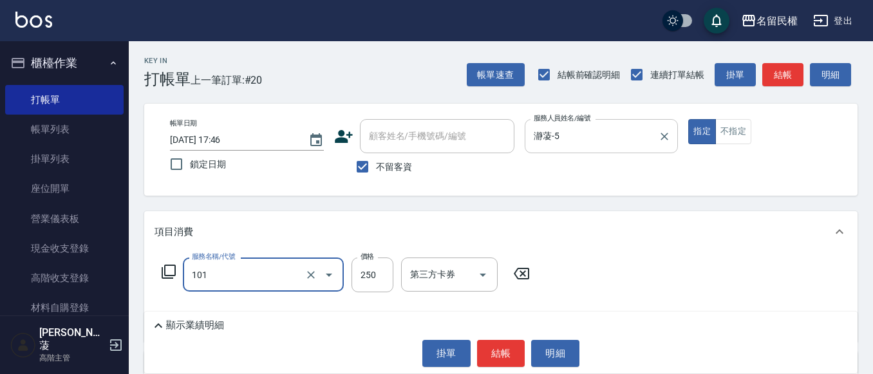
type input "不指定洗髮(101)"
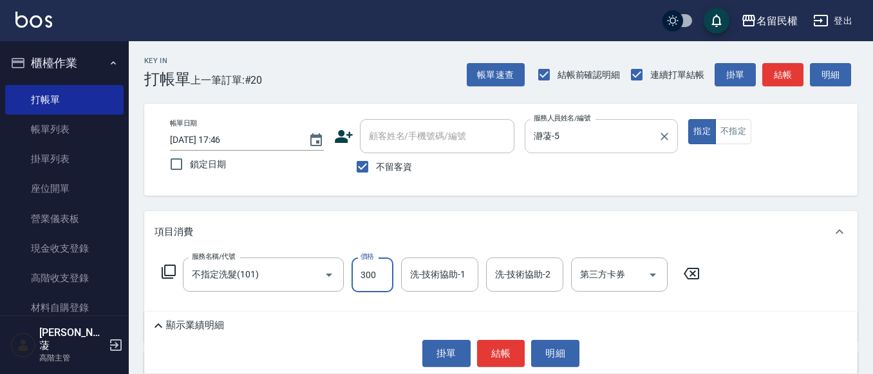
type input "300"
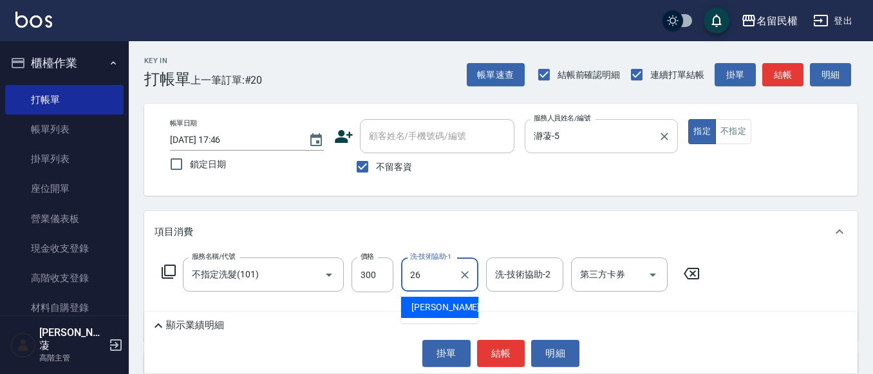
type input "沅莘-26"
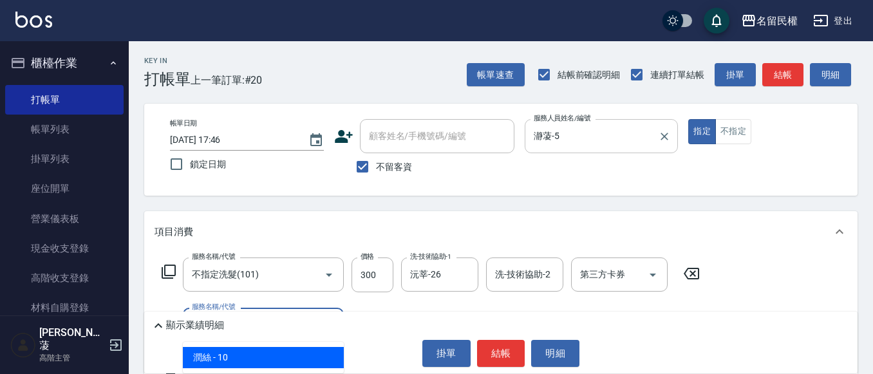
type input "[PERSON_NAME](701)"
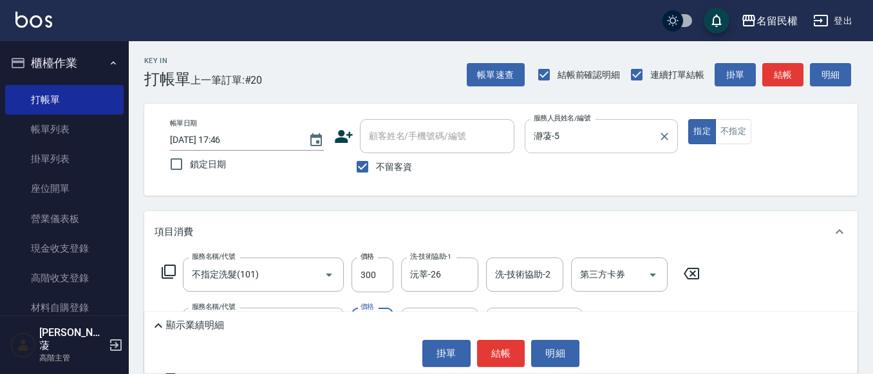
type input "30"
type input "沅莘-26"
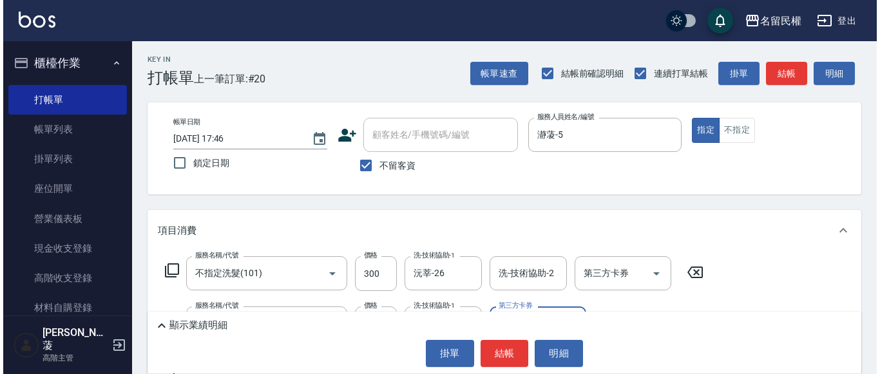
scroll to position [0, 0]
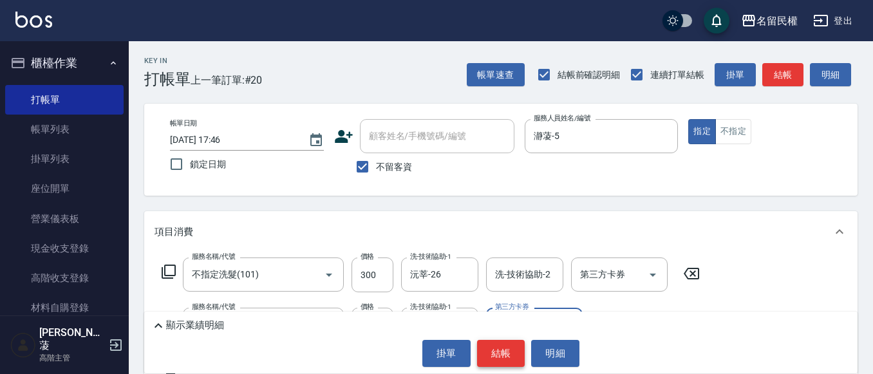
click at [495, 364] on button "結帳" at bounding box center [501, 353] width 48 height 27
click at [484, 353] on button "結帳" at bounding box center [501, 353] width 48 height 27
click at [490, 345] on button "結帳" at bounding box center [501, 353] width 48 height 27
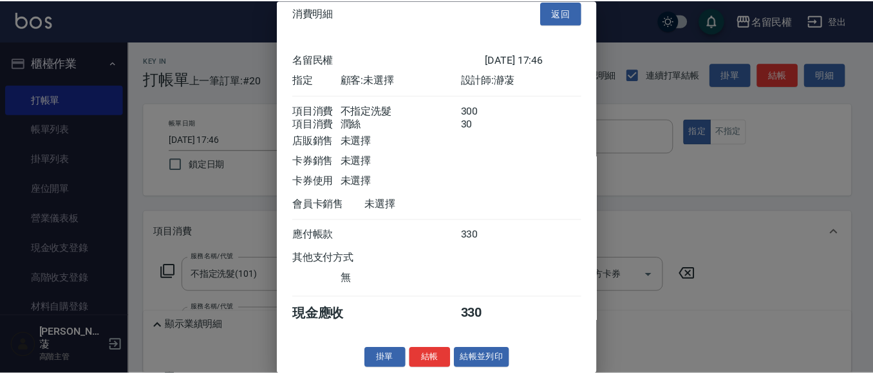
scroll to position [32, 0]
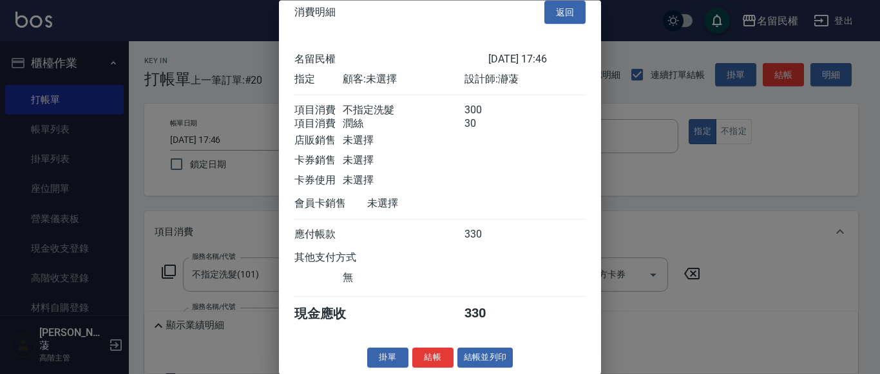
click at [444, 352] on button "結帳" at bounding box center [432, 358] width 41 height 20
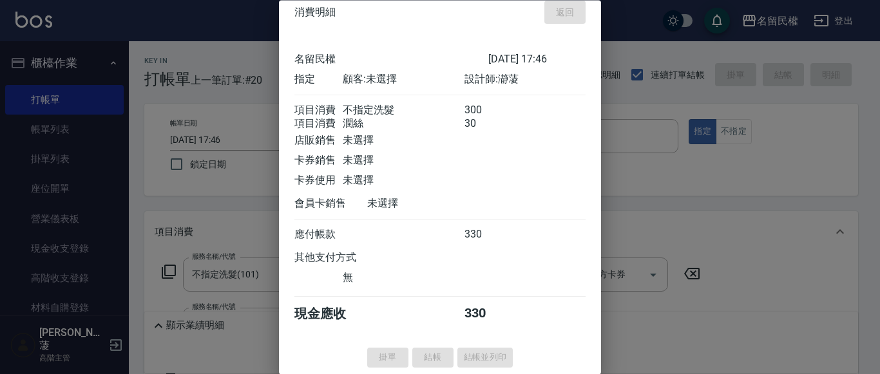
type input "[DATE] 17:53"
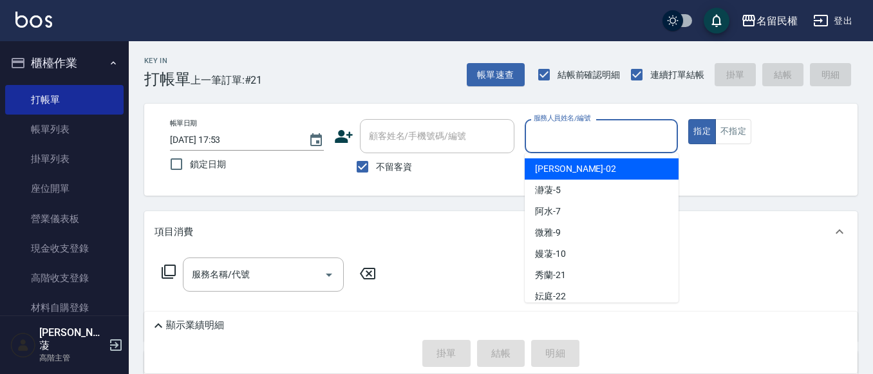
click at [625, 129] on input "服務人員姓名/編號" at bounding box center [602, 136] width 142 height 23
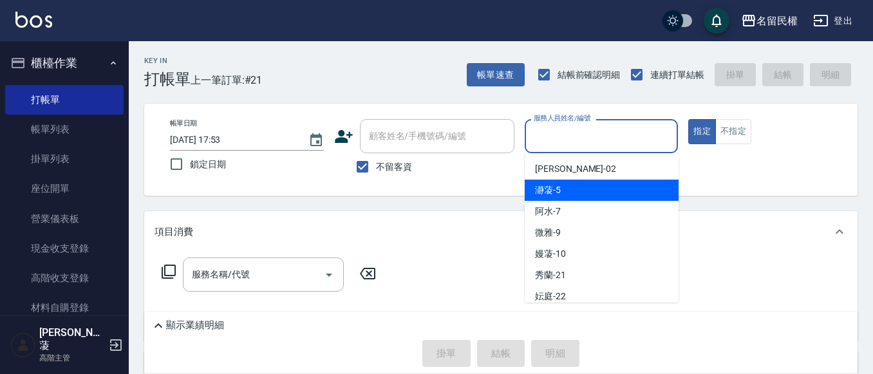
click at [559, 193] on span "瀞蓤 -5" at bounding box center [548, 191] width 26 height 14
type input "瀞蓤-5"
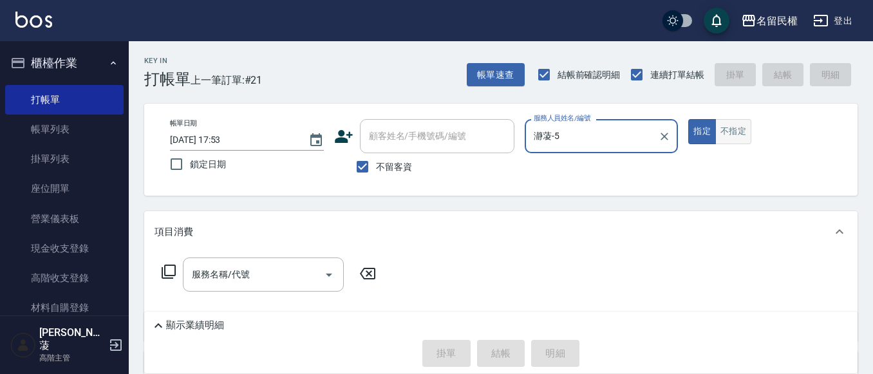
click at [729, 137] on button "不指定" at bounding box center [733, 131] width 36 height 25
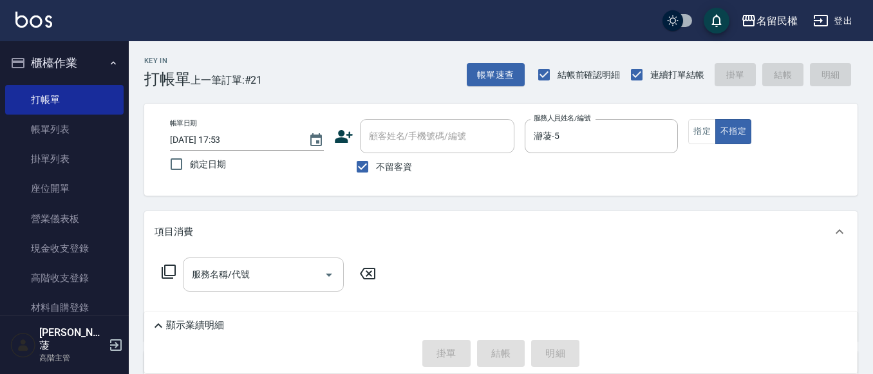
click at [278, 263] on input "服務名稱/代號" at bounding box center [254, 274] width 130 height 23
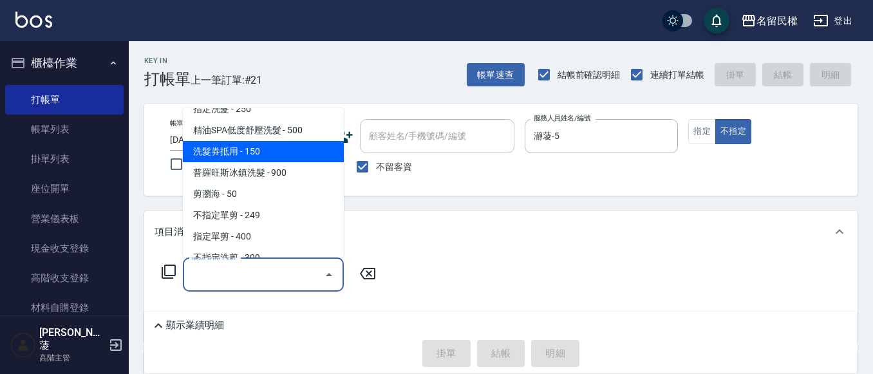
scroll to position [64, 0]
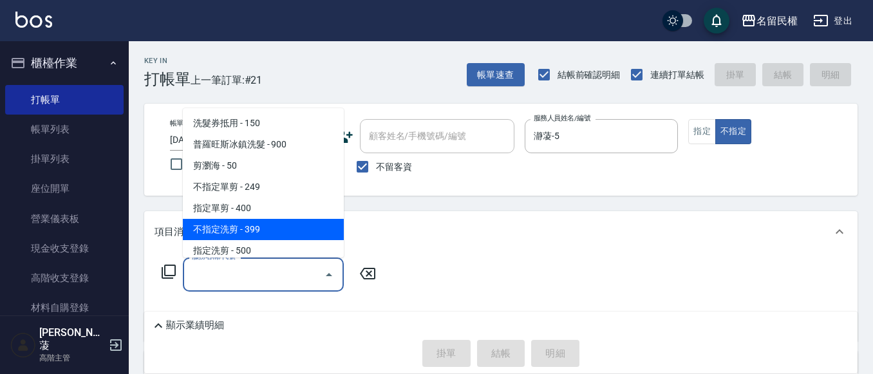
click at [237, 223] on span "不指定洗剪 - 399" at bounding box center [263, 229] width 161 height 21
type input "不指定洗剪(204)"
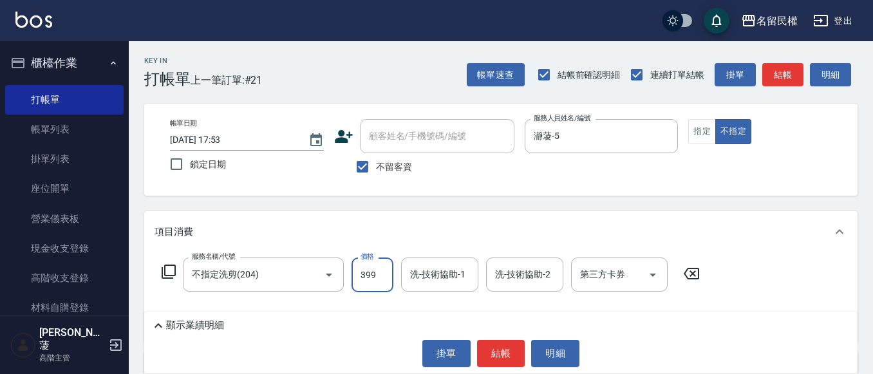
click at [381, 272] on input "399" at bounding box center [373, 275] width 42 height 35
drag, startPoint x: 427, startPoint y: 289, endPoint x: 437, endPoint y: 276, distance: 16.6
click at [437, 276] on div "洗-技術協助-1" at bounding box center [439, 275] width 77 height 34
type input "500"
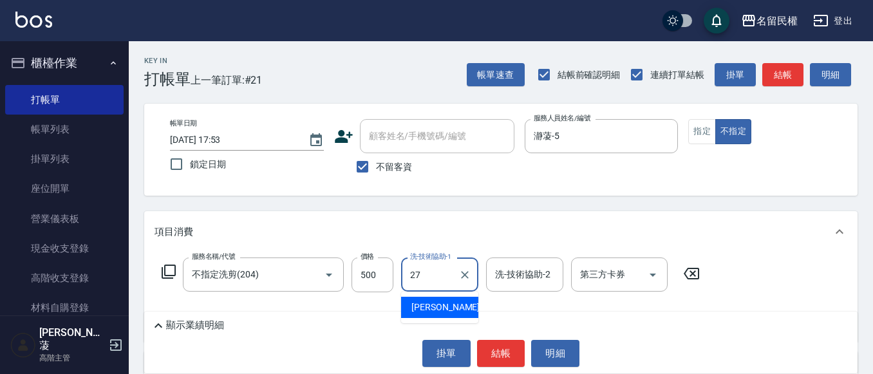
type input "[PERSON_NAME]-27"
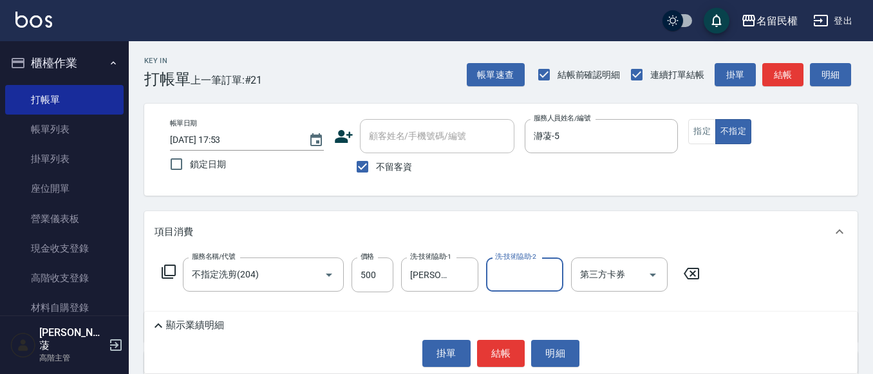
click at [413, 202] on div "Key In 打帳單 上一筆訂單:#21 帳單速查 結帳前確認明細 連續打單結帳 掛單 結帳 明細 帳單日期 [DATE] 17:53 鎖定日期 顧客姓名/手…" at bounding box center [501, 293] width 744 height 505
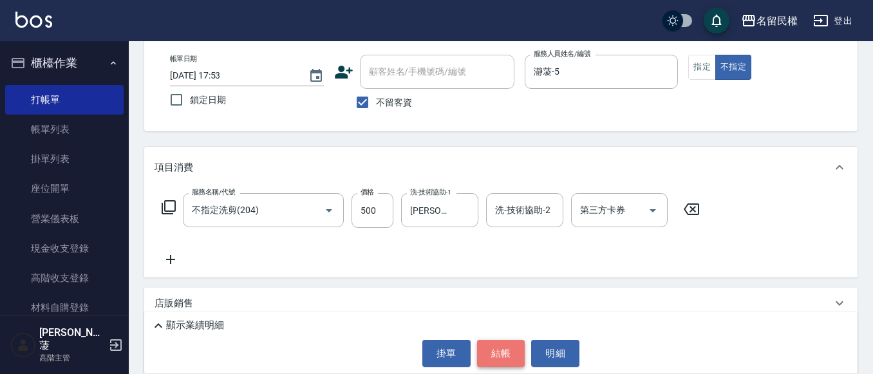
click at [491, 348] on button "結帳" at bounding box center [501, 353] width 48 height 27
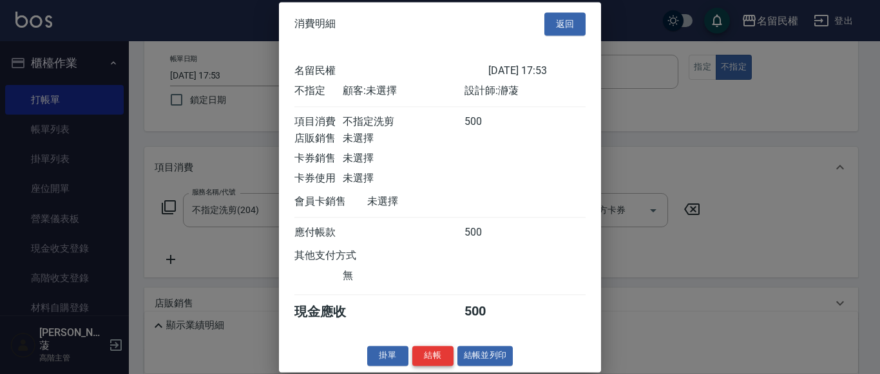
click at [434, 357] on button "結帳" at bounding box center [432, 356] width 41 height 20
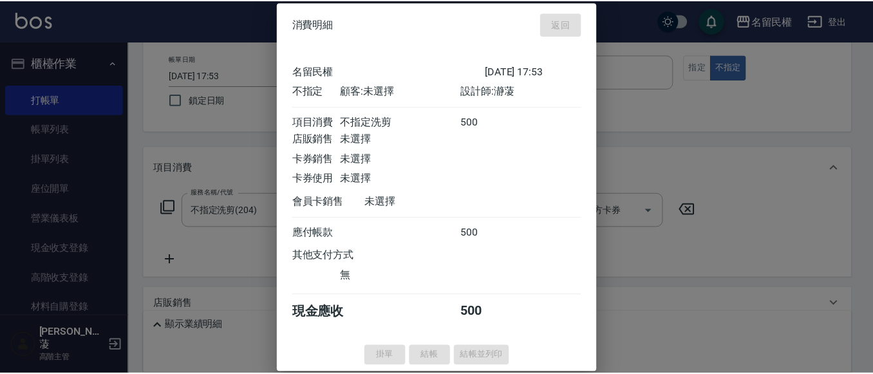
scroll to position [0, 0]
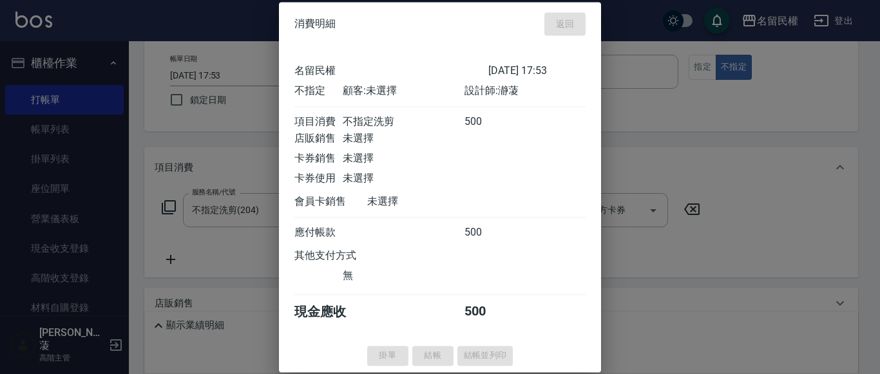
type input "[DATE] 17:57"
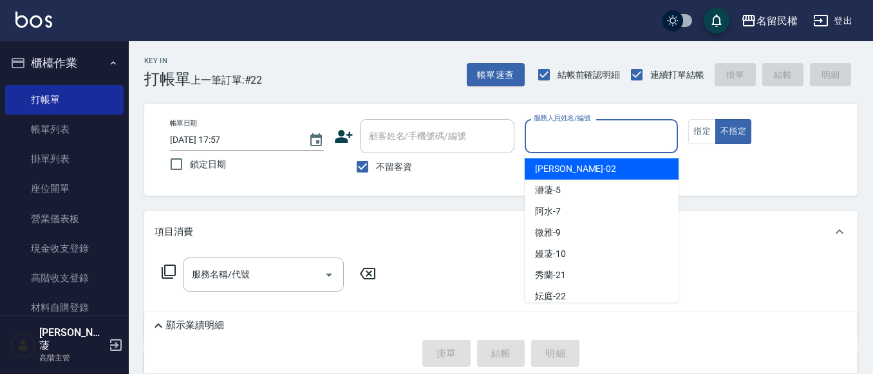
click at [554, 145] on input "服務人員姓名/編號" at bounding box center [602, 136] width 142 height 23
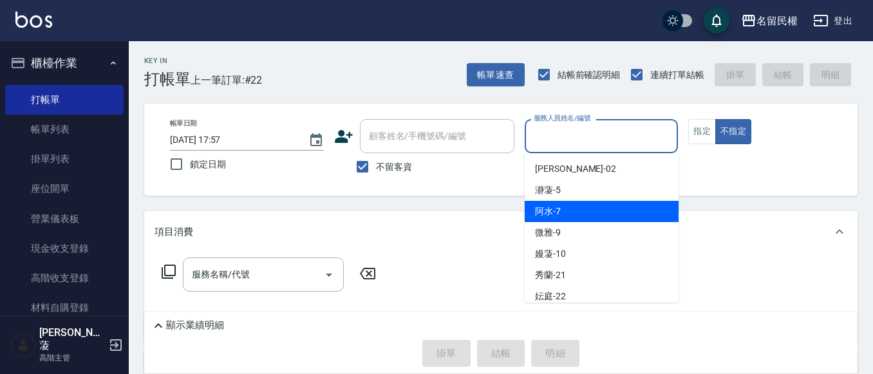
click at [549, 210] on span "阿水 -7" at bounding box center [548, 212] width 26 height 14
type input "阿水-7"
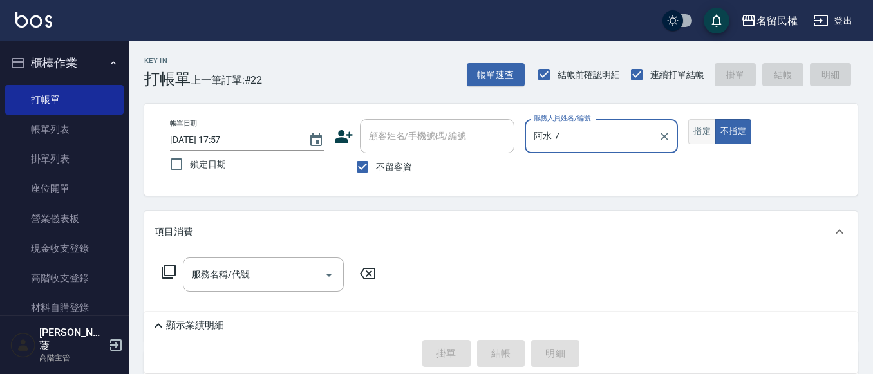
click at [704, 137] on button "指定" at bounding box center [702, 131] width 28 height 25
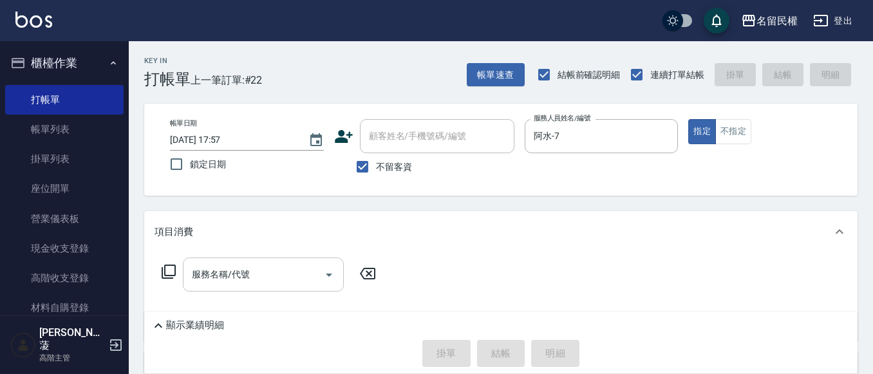
drag, startPoint x: 212, startPoint y: 290, endPoint x: 216, endPoint y: 272, distance: 17.7
click at [214, 287] on div "服務名稱/代號" at bounding box center [263, 275] width 161 height 34
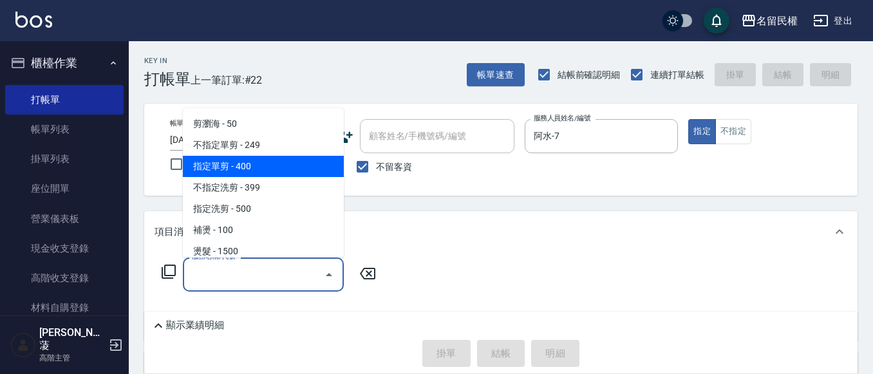
scroll to position [129, 0]
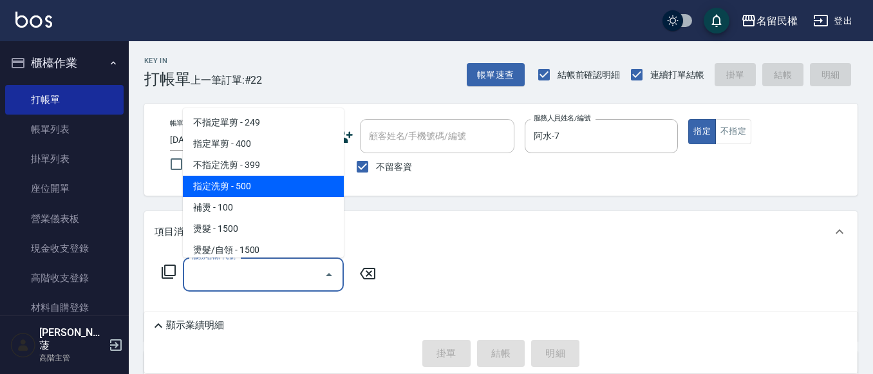
click at [231, 193] on span "指定洗剪 - 500" at bounding box center [263, 186] width 161 height 21
type input "指定洗剪(205)"
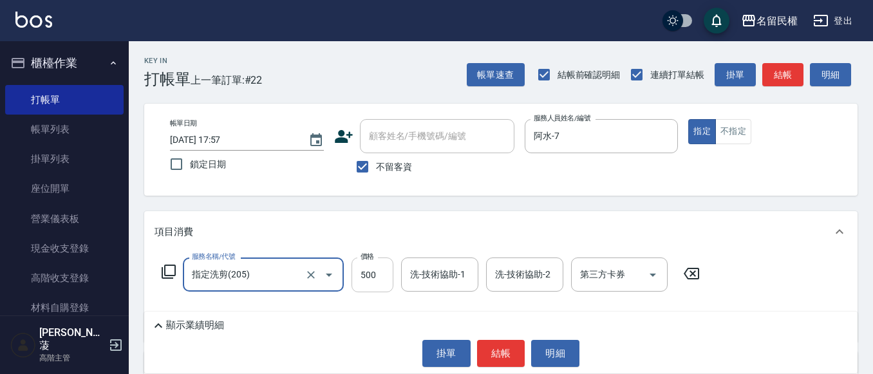
click at [375, 283] on input "500" at bounding box center [373, 275] width 42 height 35
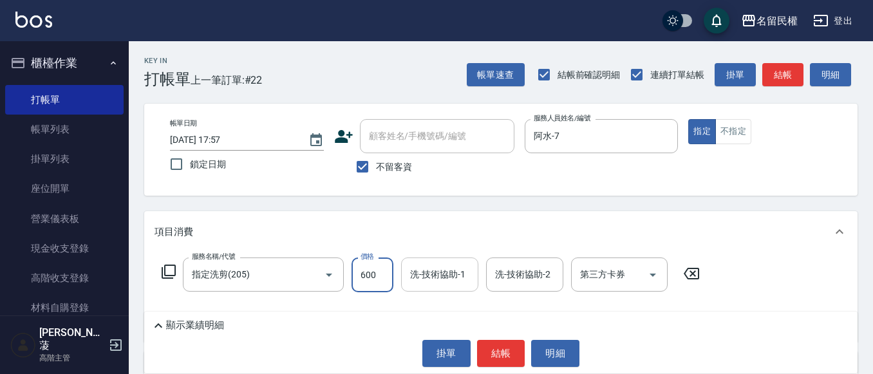
type input "600"
click at [422, 279] on input "洗-技術協助-1" at bounding box center [440, 274] width 66 height 23
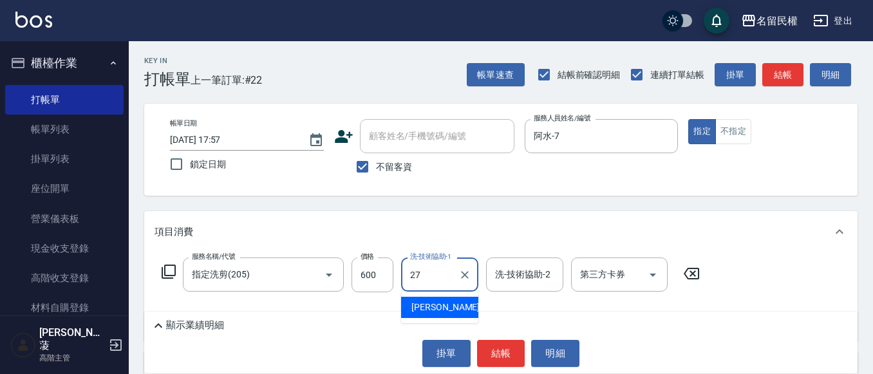
type input "[PERSON_NAME]-27"
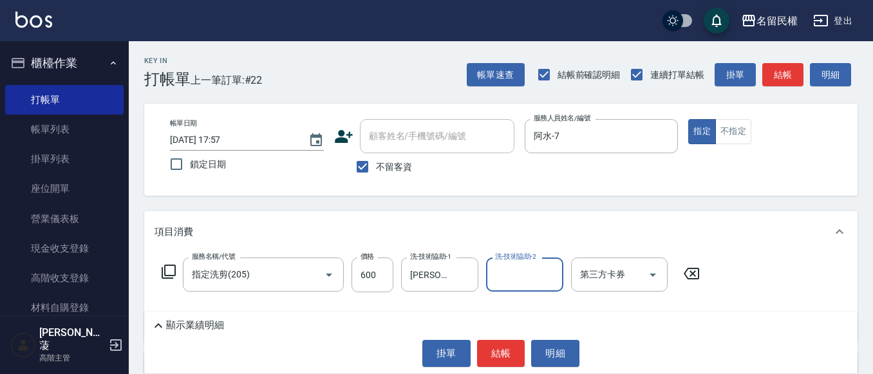
click at [442, 203] on div "Key In 打帳單 上一筆訂單:#22 帳單速查 結帳前確認明細 連續打單結帳 掛單 結帳 明細 帳單日期 [DATE] 17:57 鎖定日期 顧客姓名/手…" at bounding box center [501, 293] width 744 height 505
drag, startPoint x: 427, startPoint y: 220, endPoint x: 402, endPoint y: 198, distance: 32.4
click at [402, 198] on div "Key In 打帳單 上一筆訂單:#22 帳單速查 結帳前確認明細 連續打單結帳 掛單 結帳 明細 帳單日期 [DATE] 17:57 鎖定日期 顧客姓名/手…" at bounding box center [501, 293] width 744 height 505
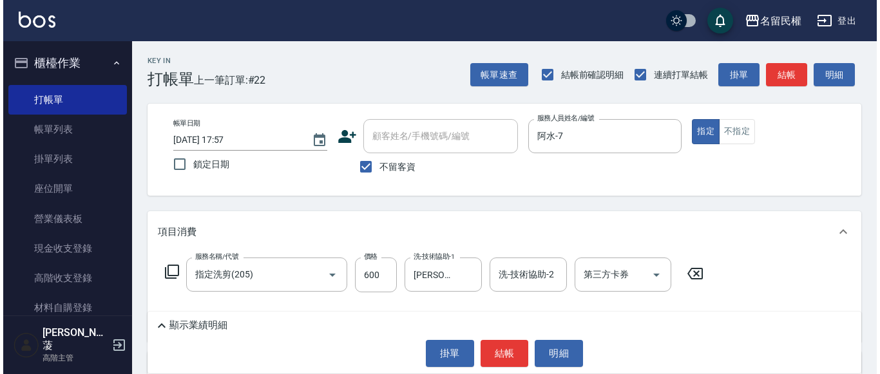
scroll to position [64, 0]
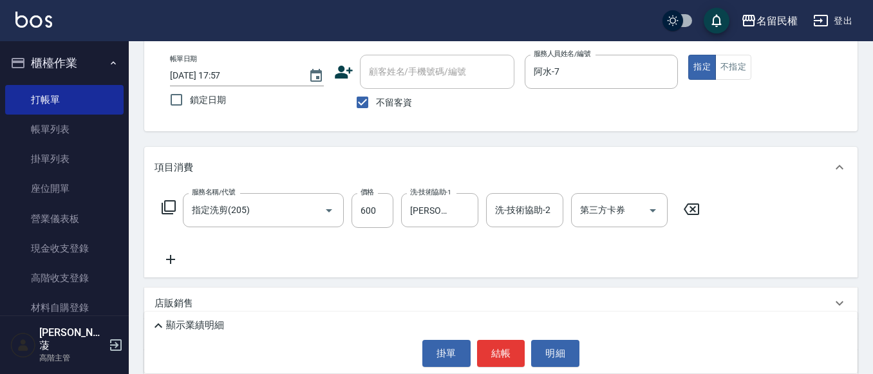
click at [151, 263] on div "服務名稱/代號 指定洗剪(205) 服務名稱/代號 價格 600 價格 洗-技術協助-1 [PERSON_NAME]-27 洗-技術協助-1 洗-技術協助-2…" at bounding box center [500, 233] width 713 height 90
click at [171, 263] on icon at bounding box center [170, 259] width 9 height 9
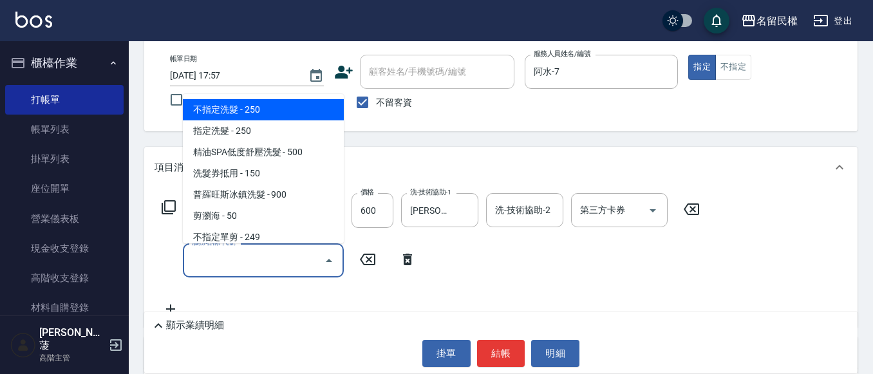
click at [196, 260] on input "服務名稱/代號" at bounding box center [254, 260] width 130 height 23
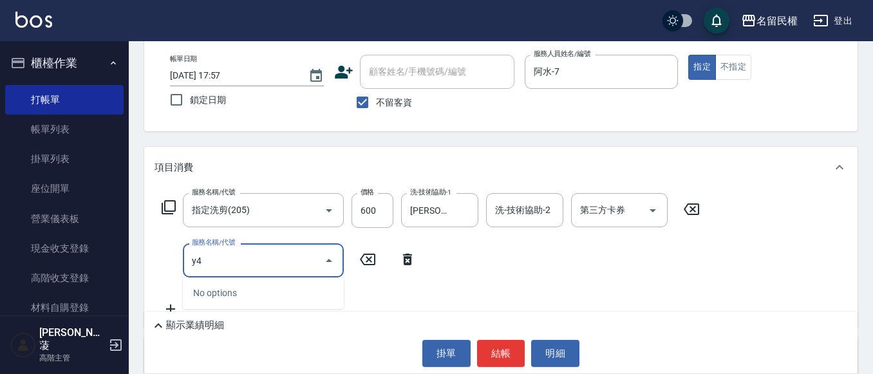
type input "y"
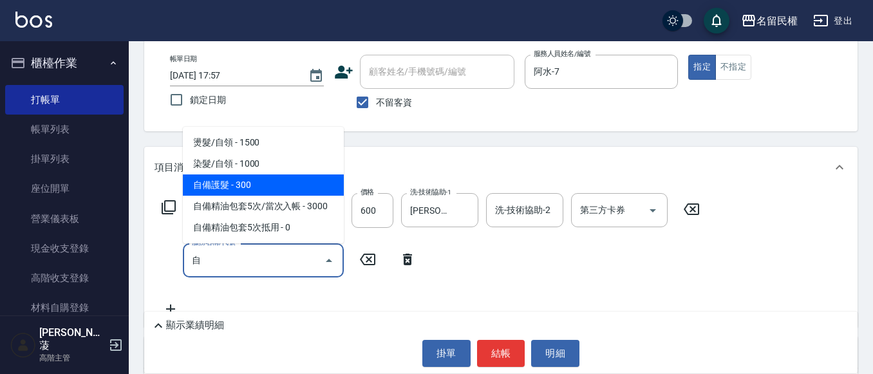
click at [226, 187] on span "自備護髮 - 300" at bounding box center [263, 185] width 161 height 21
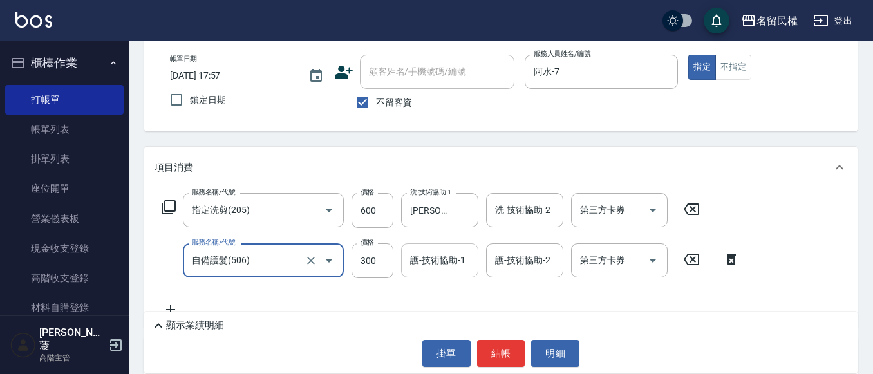
type input "自備護髮(506)"
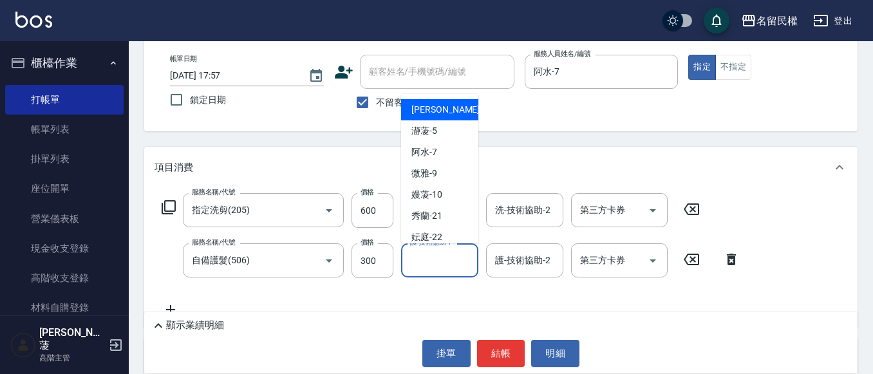
click at [422, 258] on input "護-技術協助-1" at bounding box center [440, 260] width 66 height 23
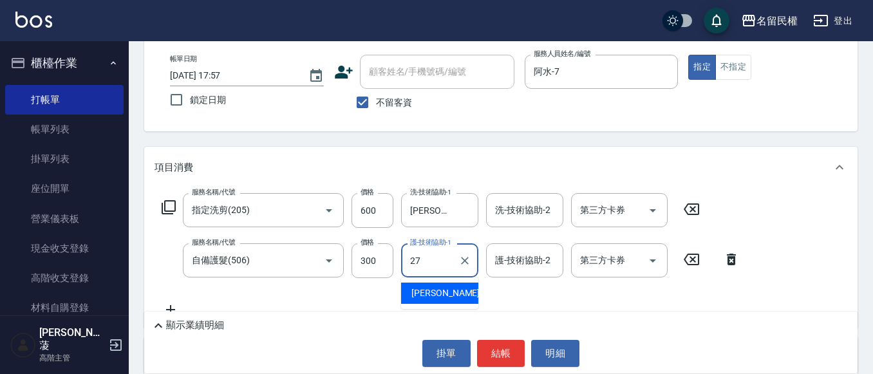
type input "[PERSON_NAME]-27"
click at [422, 140] on div "Key In 打帳單 上一筆訂單:#22 帳單速查 結帳前確認明細 連續打單結帳 掛單 結帳 明細 帳單日期 [DATE] 17:57 鎖定日期 顧客姓名/手…" at bounding box center [501, 255] width 744 height 556
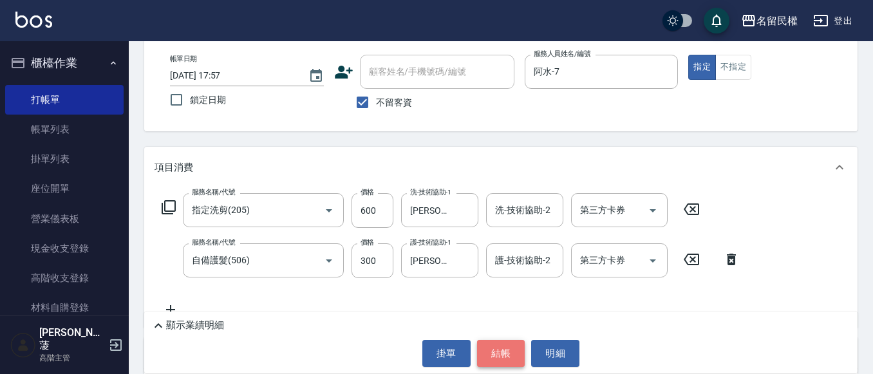
click at [501, 350] on button "結帳" at bounding box center [501, 353] width 48 height 27
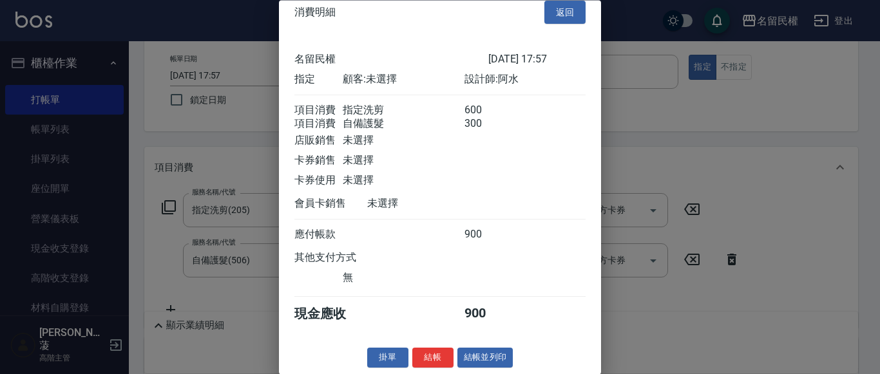
scroll to position [32, 0]
click at [434, 355] on button "結帳" at bounding box center [432, 358] width 41 height 20
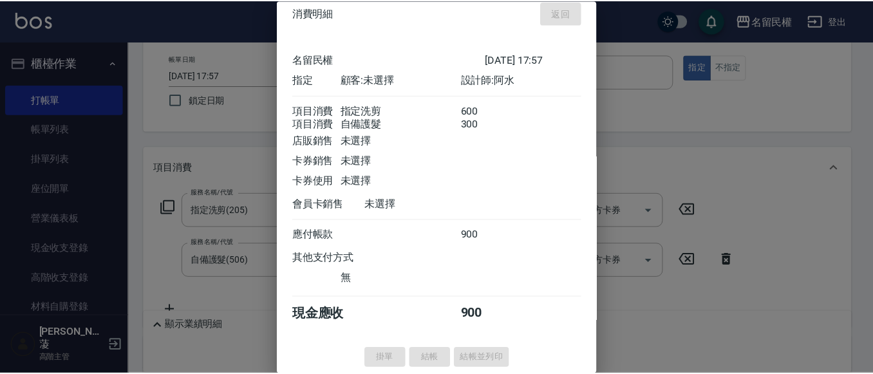
scroll to position [0, 0]
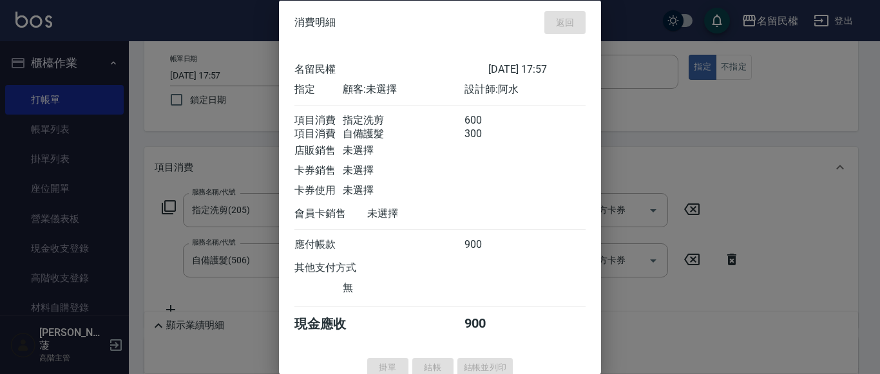
type input "[DATE] 18:14"
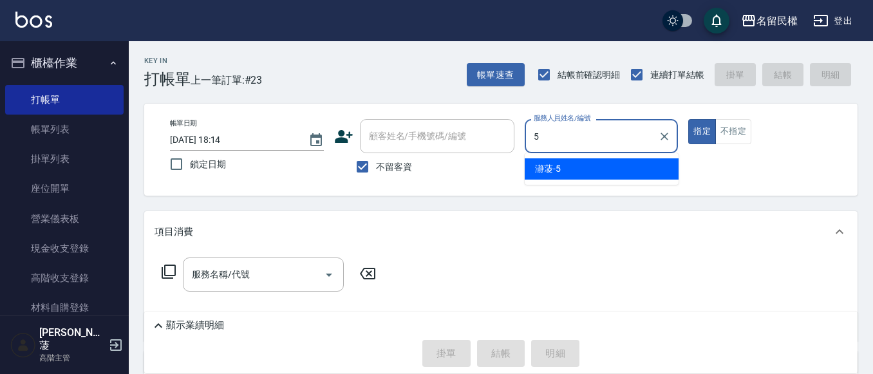
type input "瀞蓤-5"
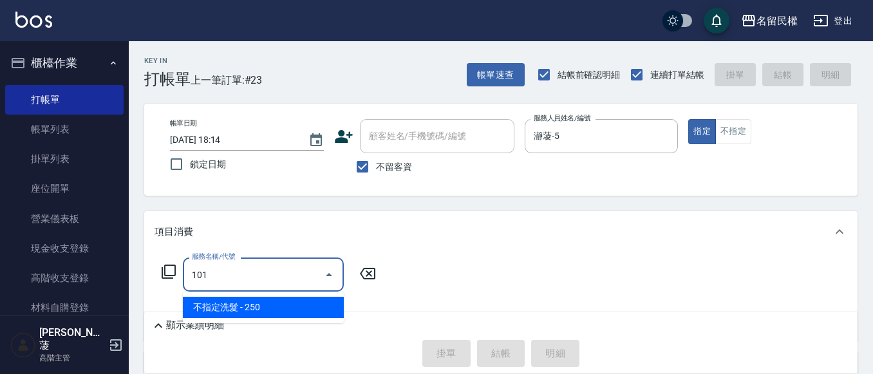
type input "不指定洗髮(101)"
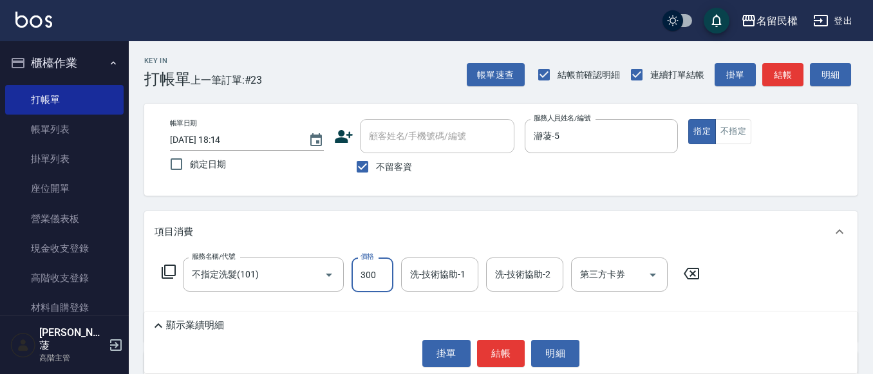
type input "300"
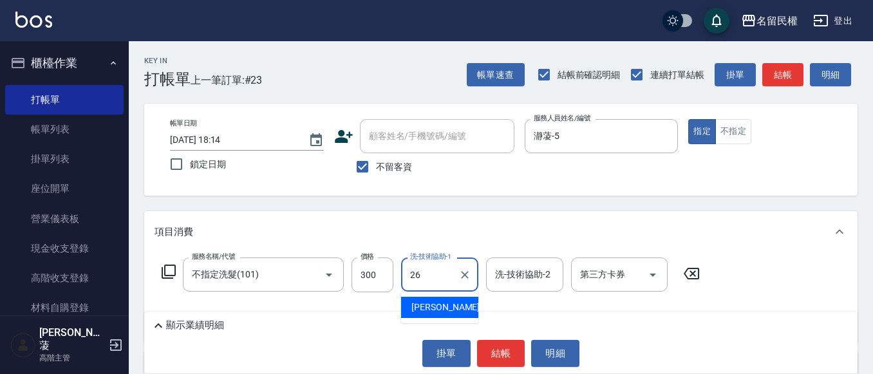
type input "沅莘-26"
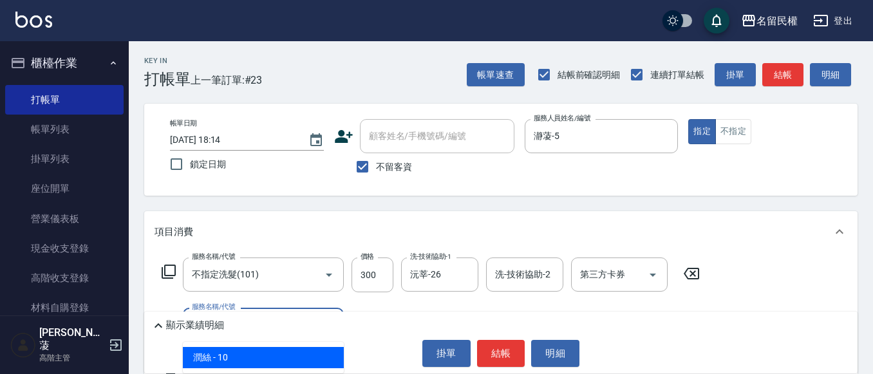
type input "[PERSON_NAME](701)"
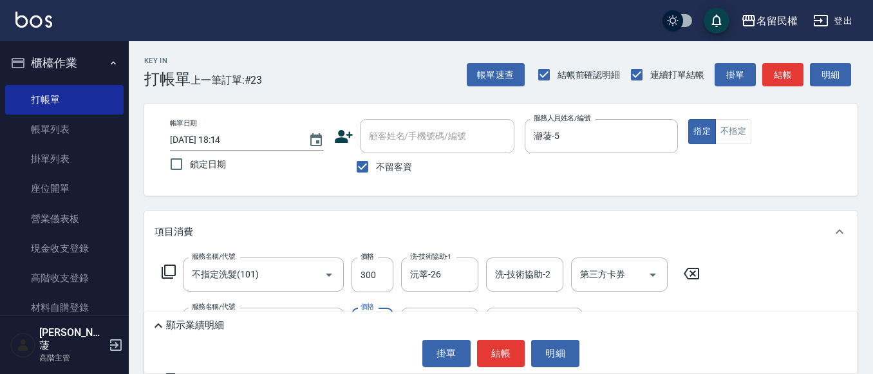
type input "30"
type input "沅莘-26"
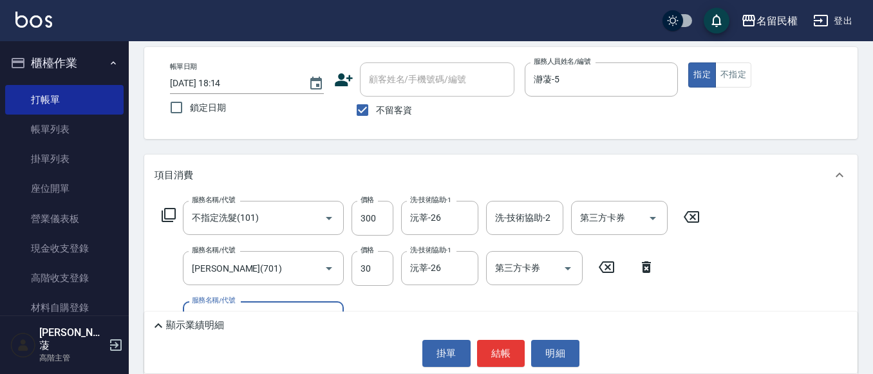
scroll to position [77, 0]
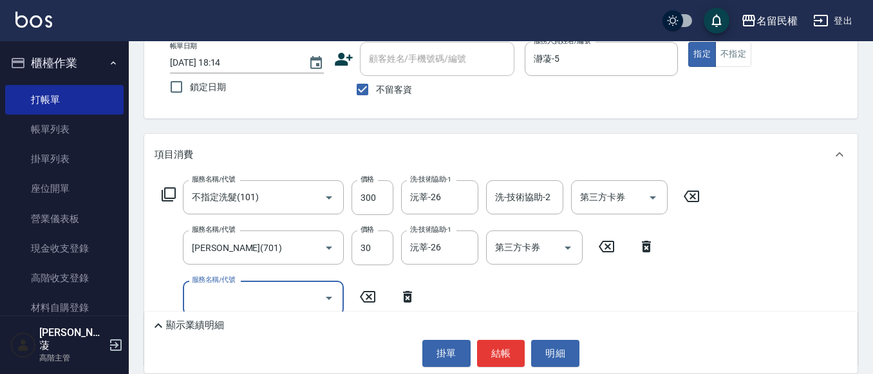
click at [295, 305] on input "服務名稱/代號" at bounding box center [254, 298] width 130 height 23
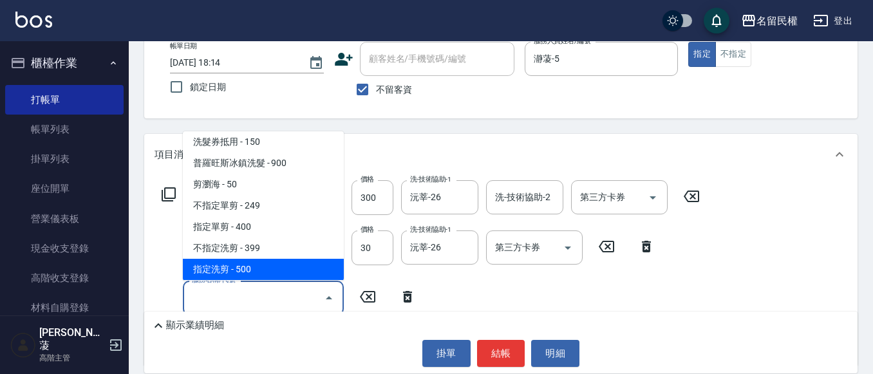
scroll to position [0, 0]
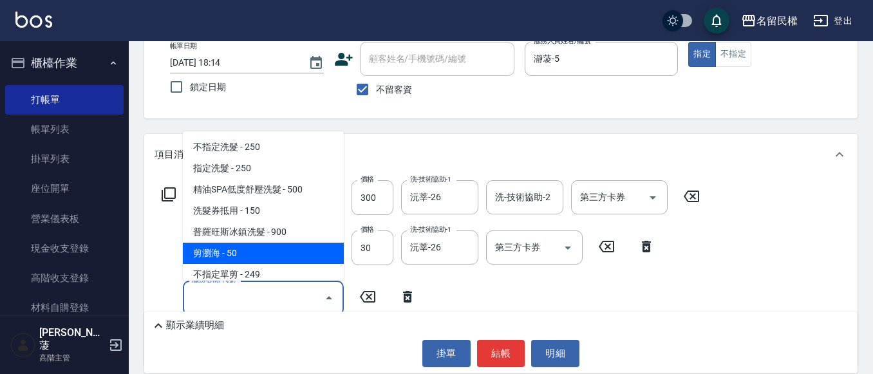
click at [256, 245] on span "剪瀏海 - 50" at bounding box center [263, 253] width 161 height 21
type input "剪瀏海(201)"
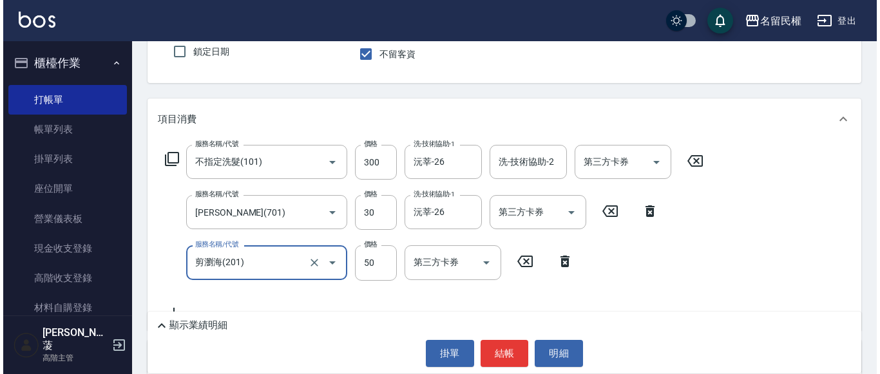
scroll to position [142, 0]
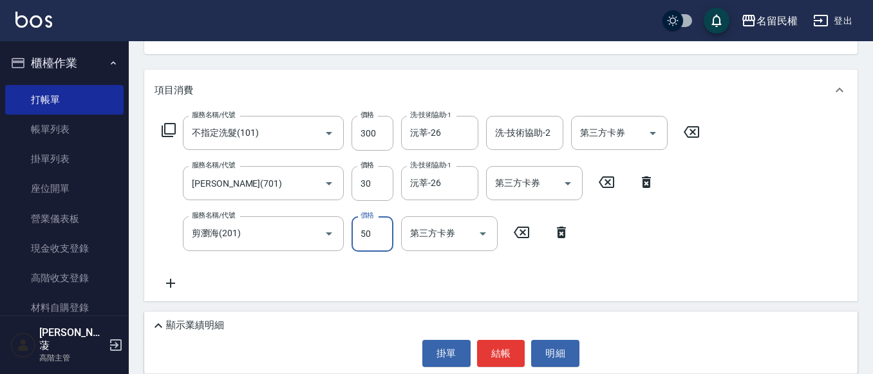
drag, startPoint x: 377, startPoint y: 233, endPoint x: 366, endPoint y: 244, distance: 15.5
click at [377, 235] on input "50" at bounding box center [373, 233] width 42 height 35
type input "100"
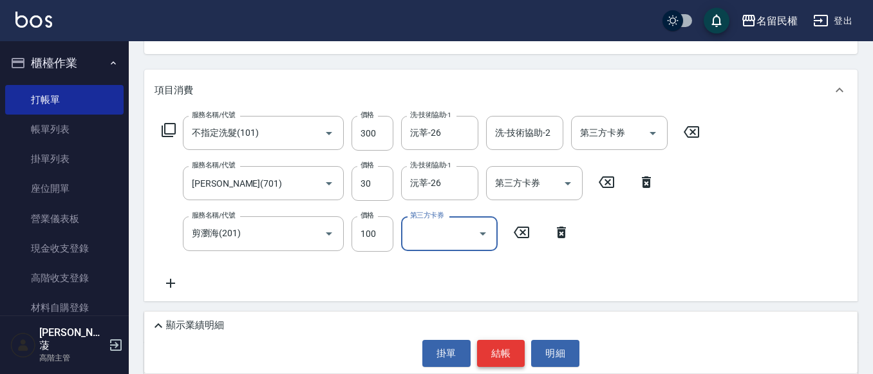
click at [498, 345] on button "結帳" at bounding box center [501, 353] width 48 height 27
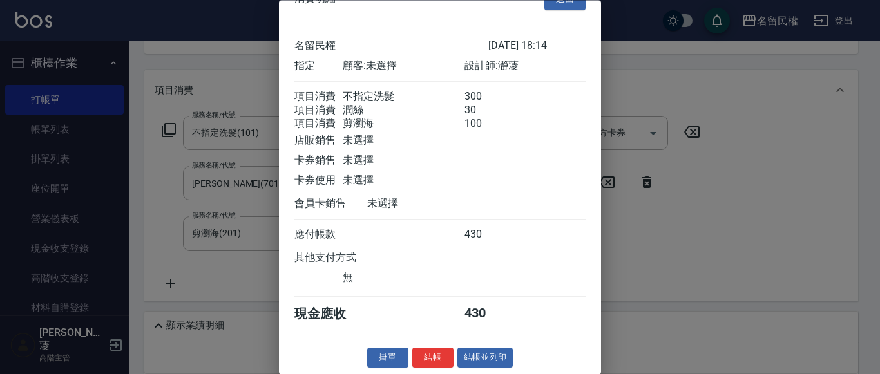
scroll to position [48, 0]
click at [441, 357] on button "結帳" at bounding box center [432, 358] width 41 height 20
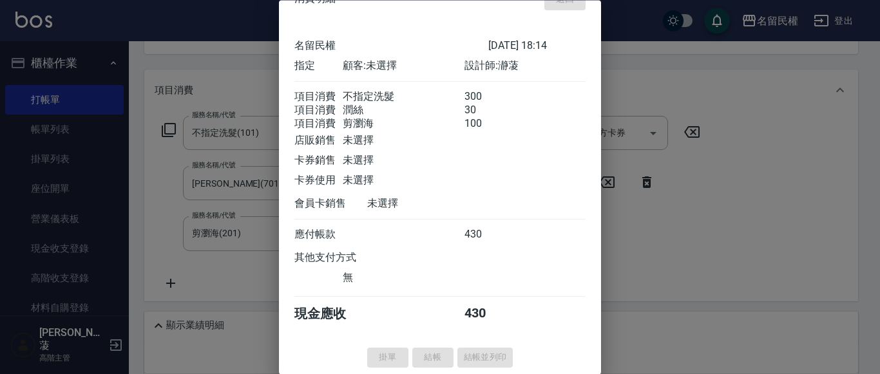
type input "[DATE] 18:37"
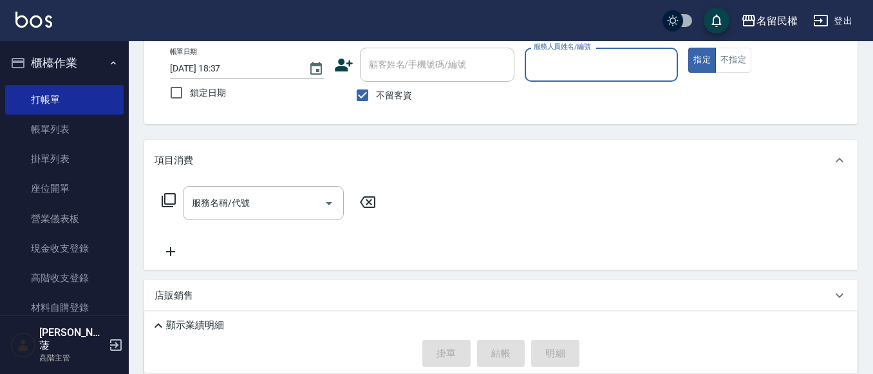
scroll to position [0, 0]
